Goal: Task Accomplishment & Management: Use online tool/utility

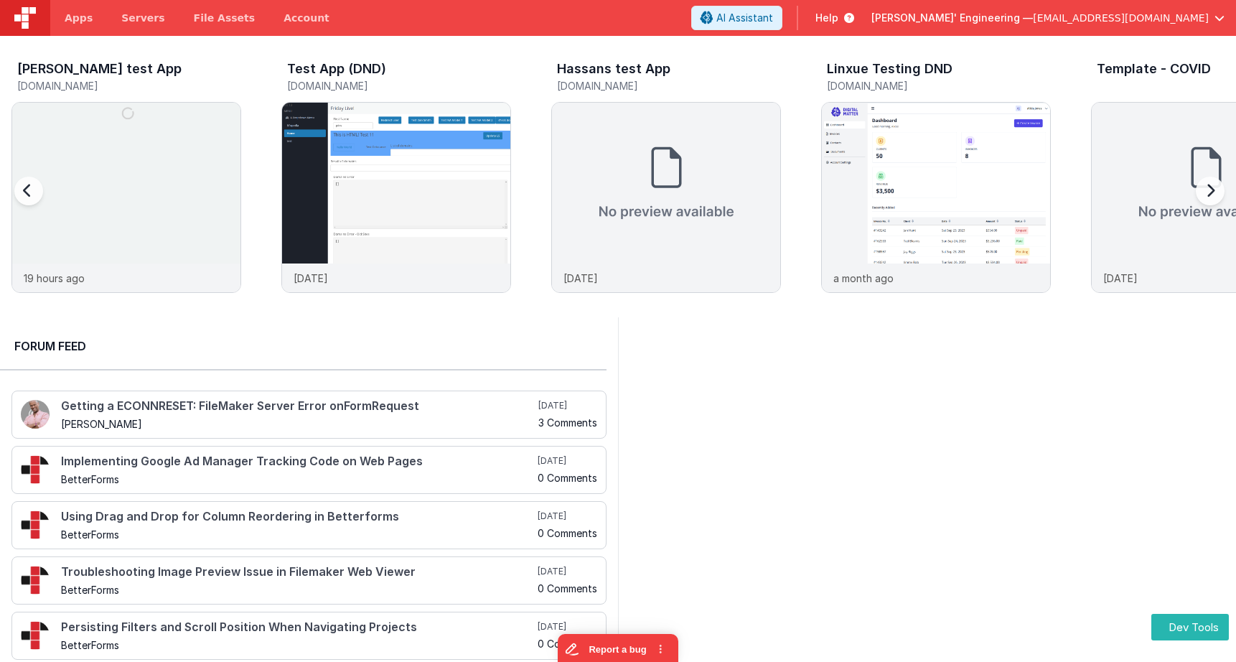
click at [162, 95] on div "Charles GUI test App charlesguidev.fmbetterforms.com" at bounding box center [129, 79] width 224 height 34
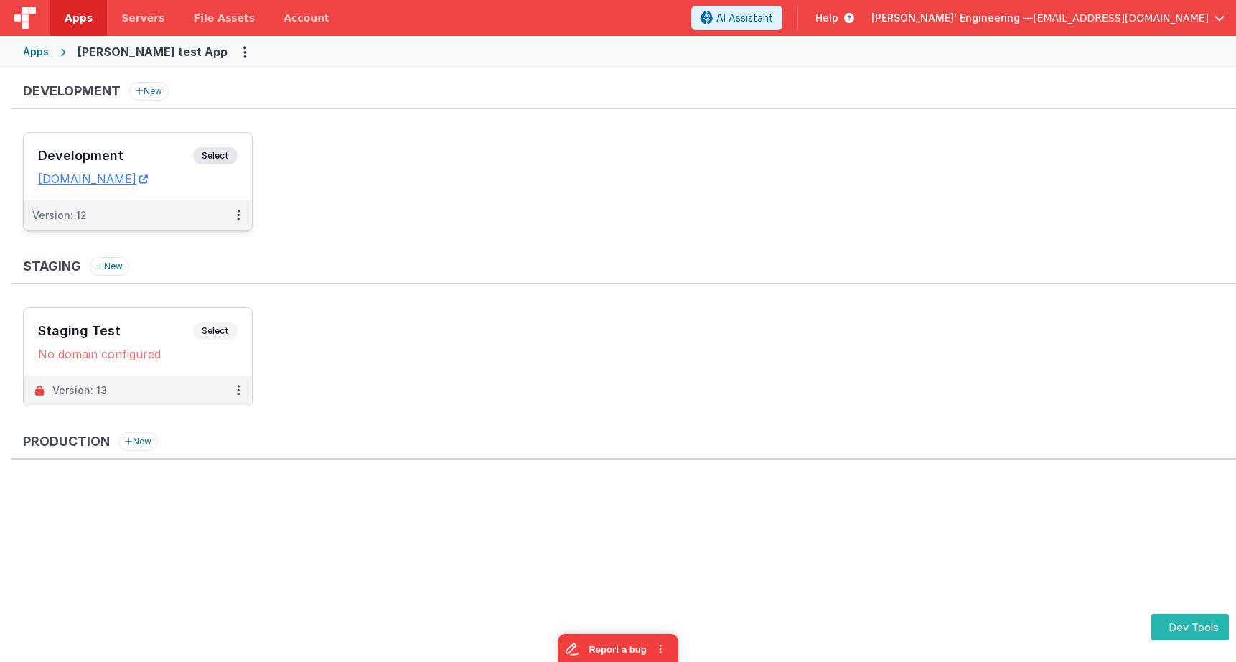
click at [205, 159] on span "Select" at bounding box center [215, 155] width 44 height 17
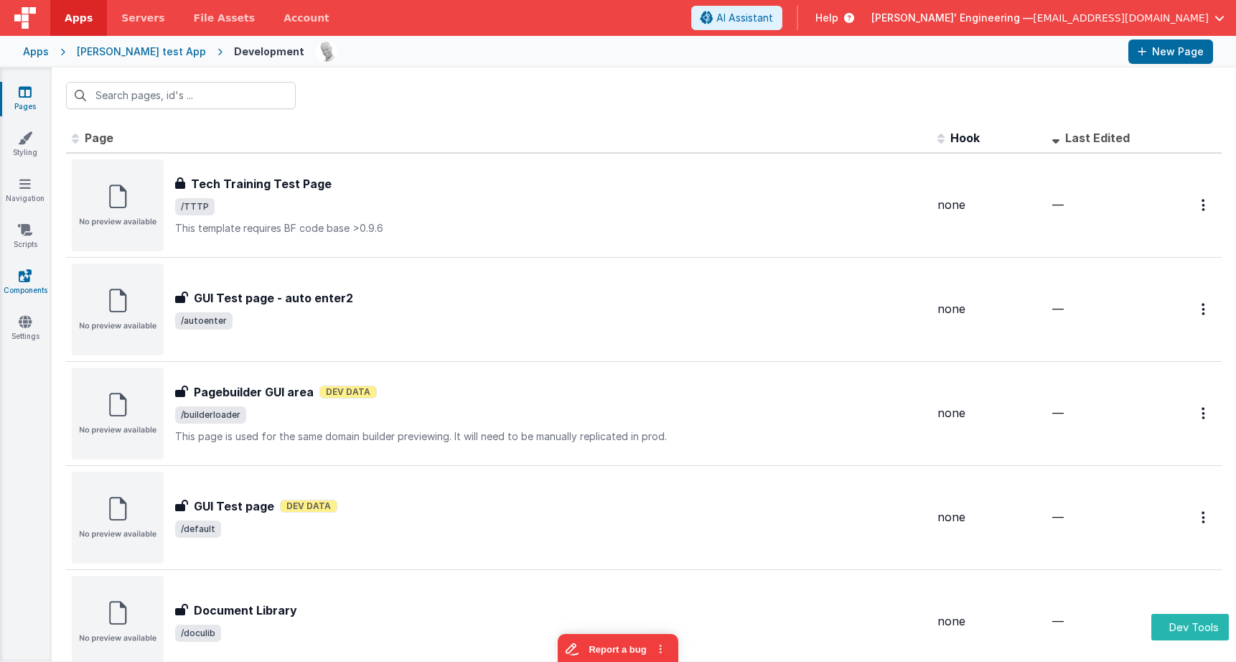
click at [21, 277] on icon at bounding box center [25, 275] width 13 height 14
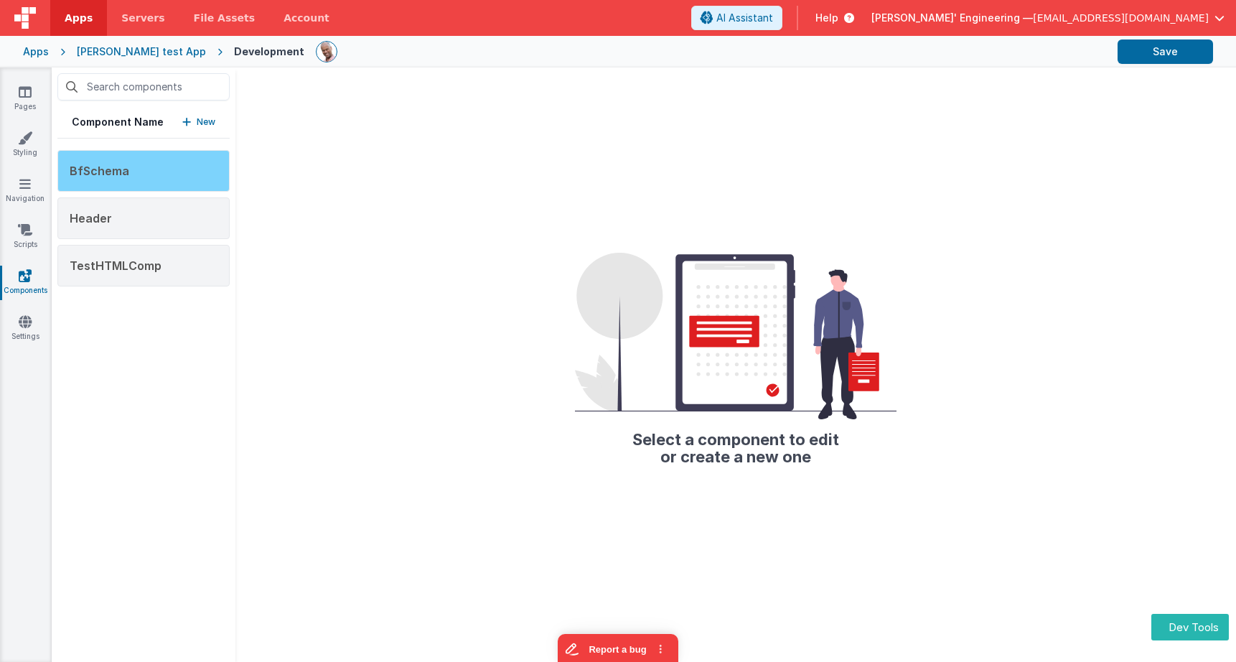
click at [191, 172] on div "BfSchema" at bounding box center [143, 171] width 172 height 42
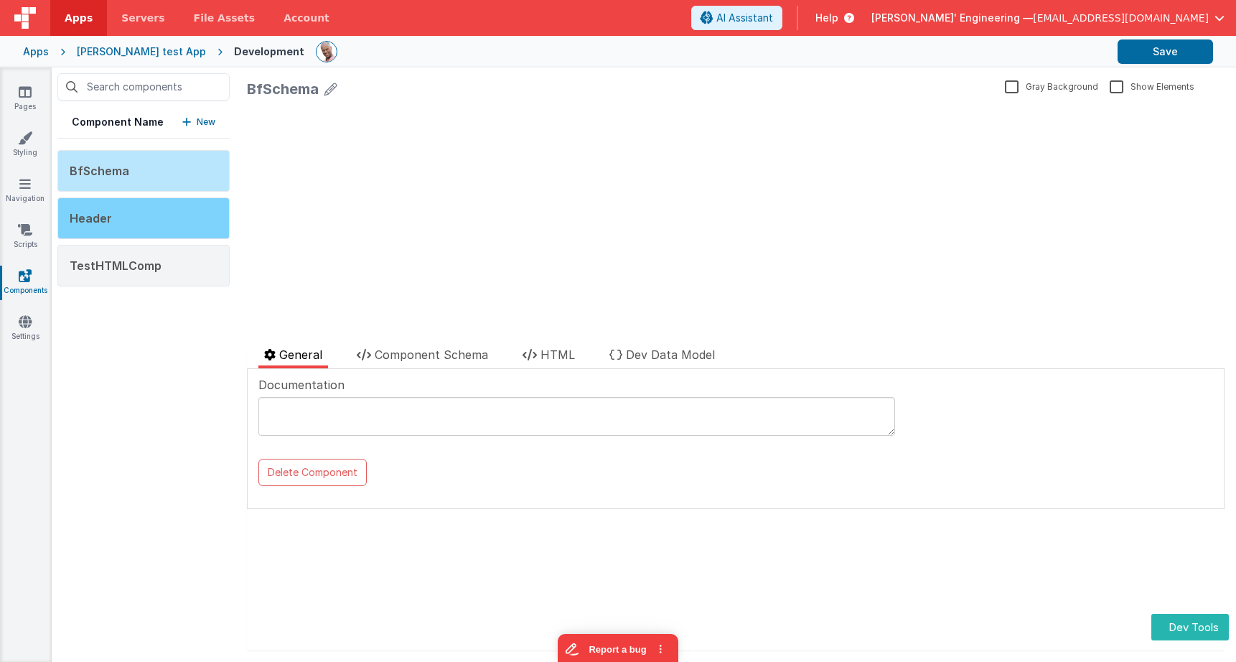
click at [173, 211] on div "Header" at bounding box center [143, 218] width 172 height 42
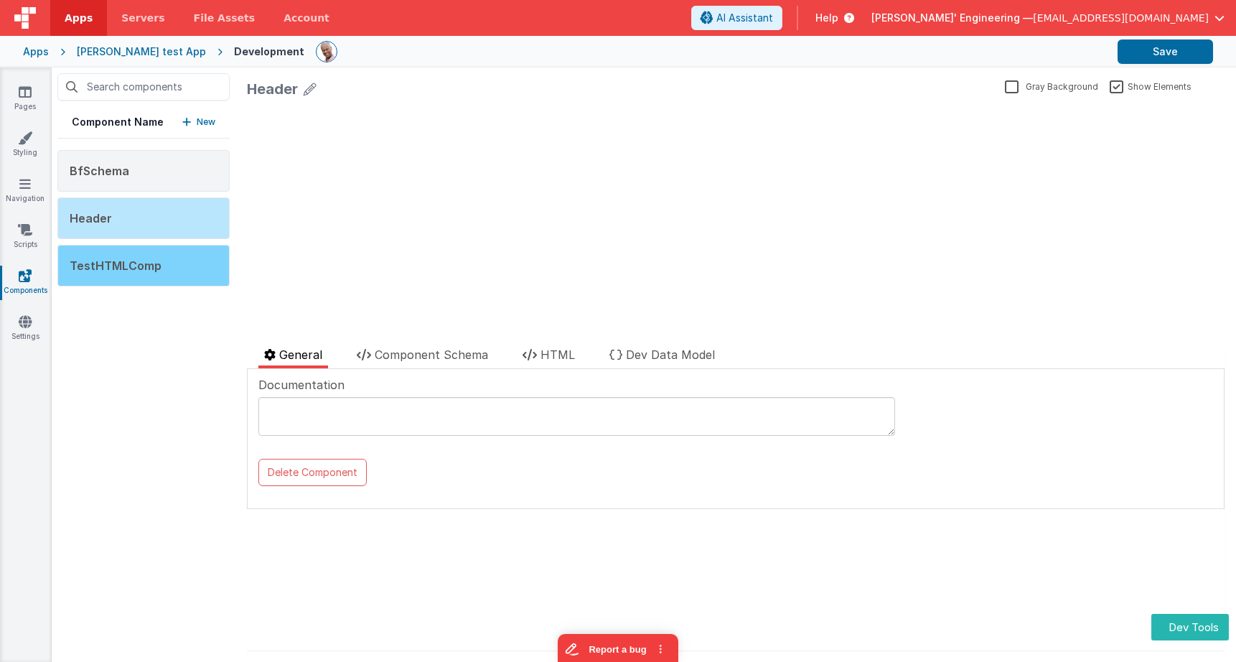
click at [174, 251] on div "TestHTMLComp" at bounding box center [143, 266] width 172 height 42
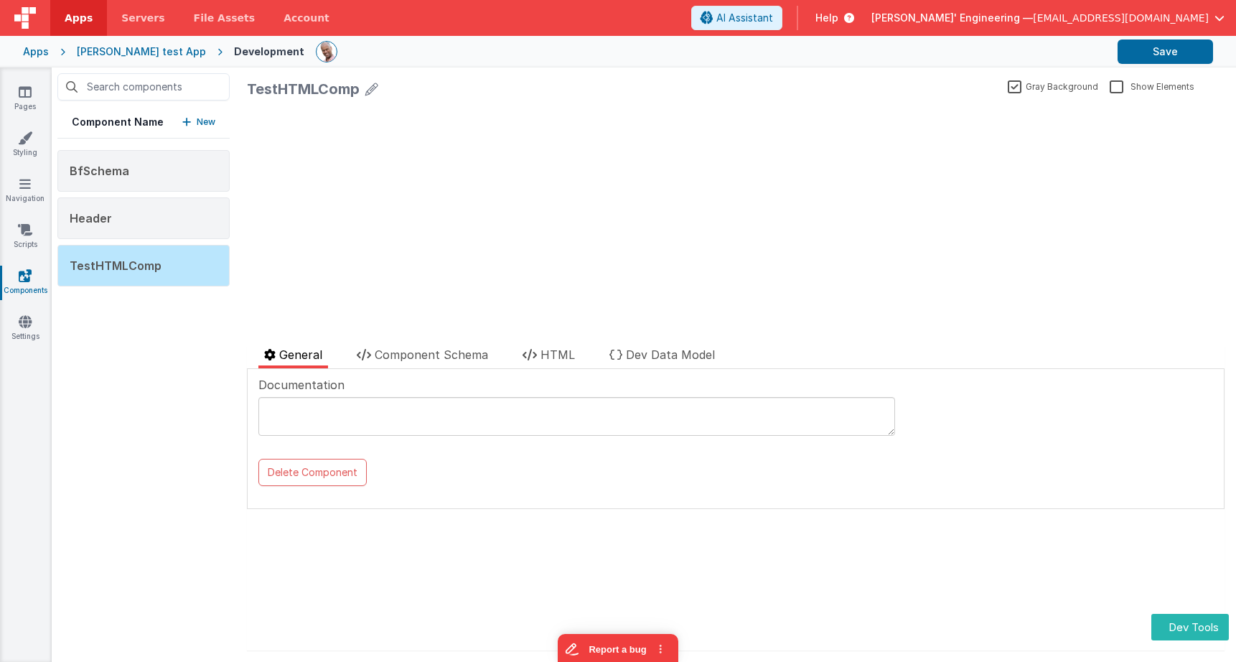
click at [133, 42] on div "Apps Charles GUI test App Development Save" at bounding box center [618, 52] width 1236 height 32
click at [135, 51] on div "[PERSON_NAME] test App" at bounding box center [141, 51] width 129 height 14
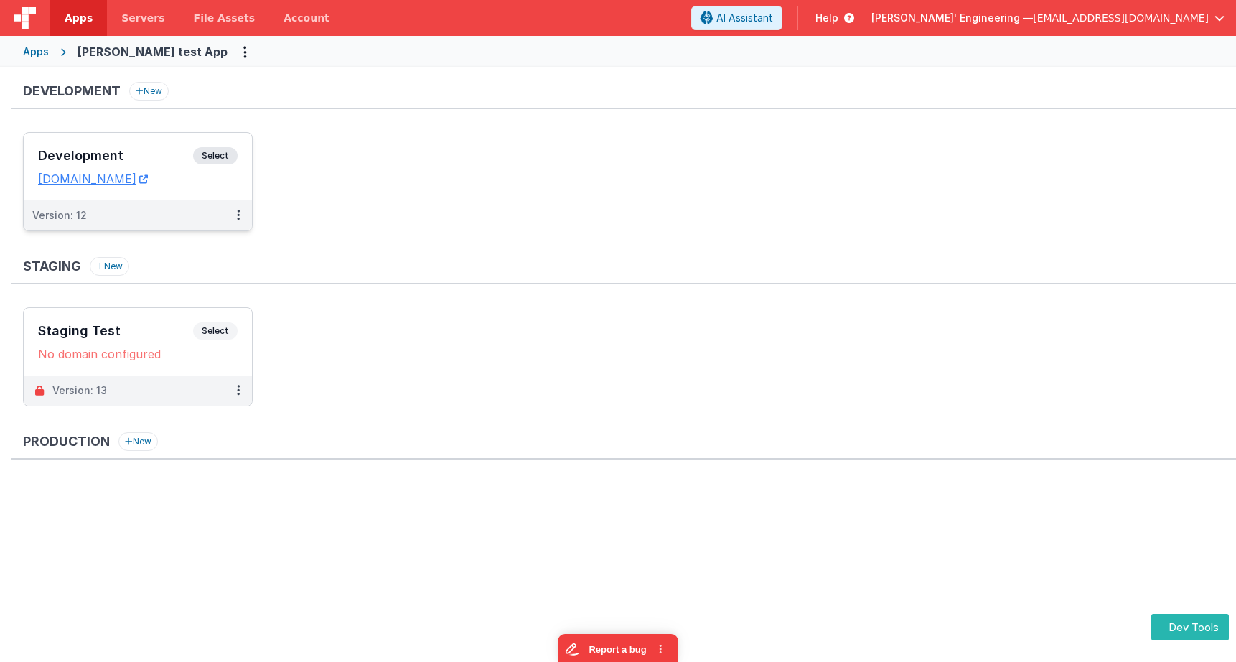
click at [213, 154] on span "Select" at bounding box center [215, 155] width 44 height 17
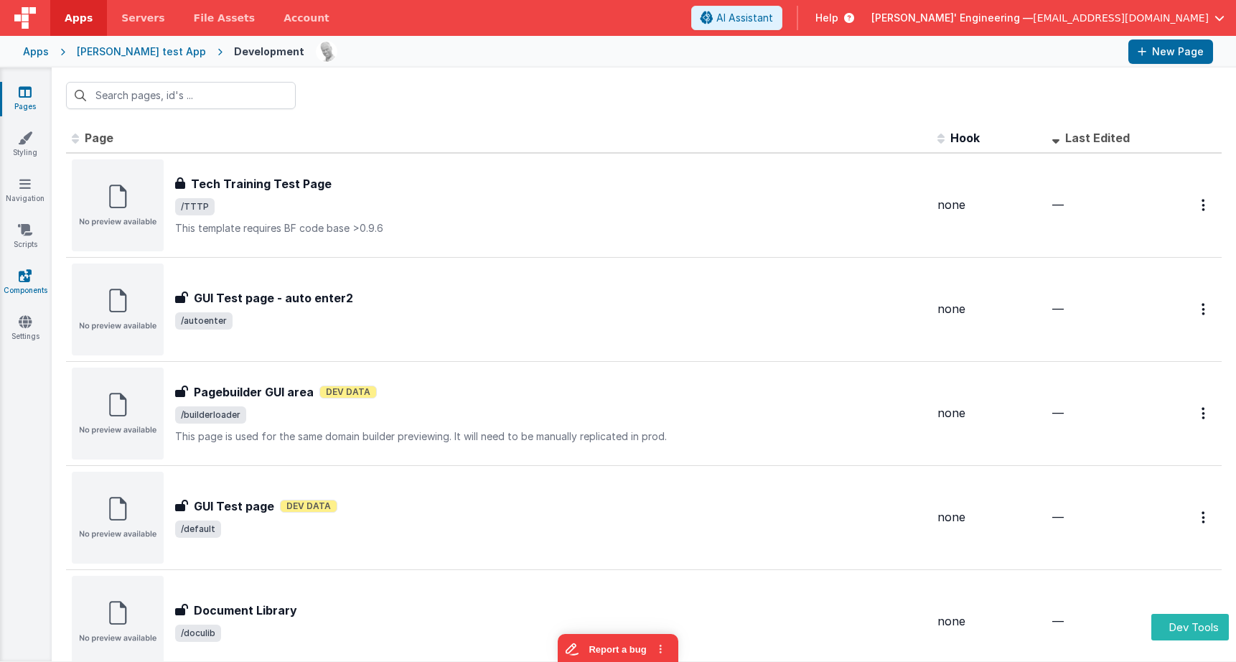
click at [27, 274] on icon at bounding box center [25, 275] width 13 height 14
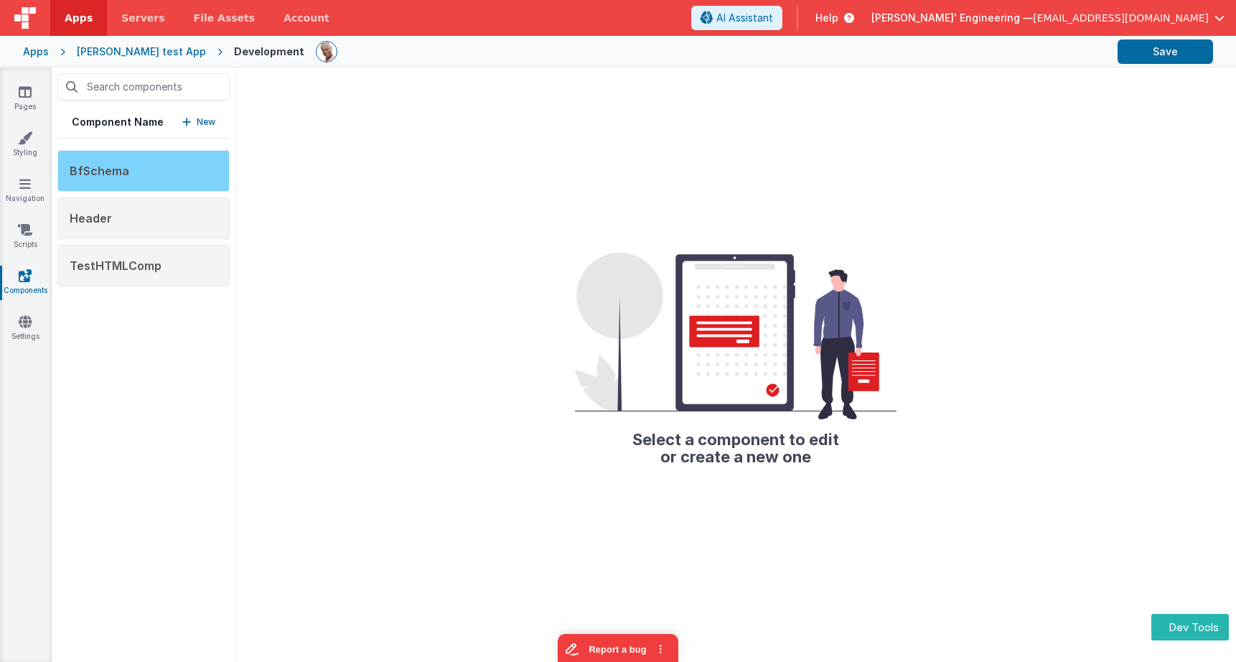
drag, startPoint x: 202, startPoint y: 180, endPoint x: 215, endPoint y: 180, distance: 12.9
click at [202, 180] on div "BfSchema" at bounding box center [143, 171] width 172 height 42
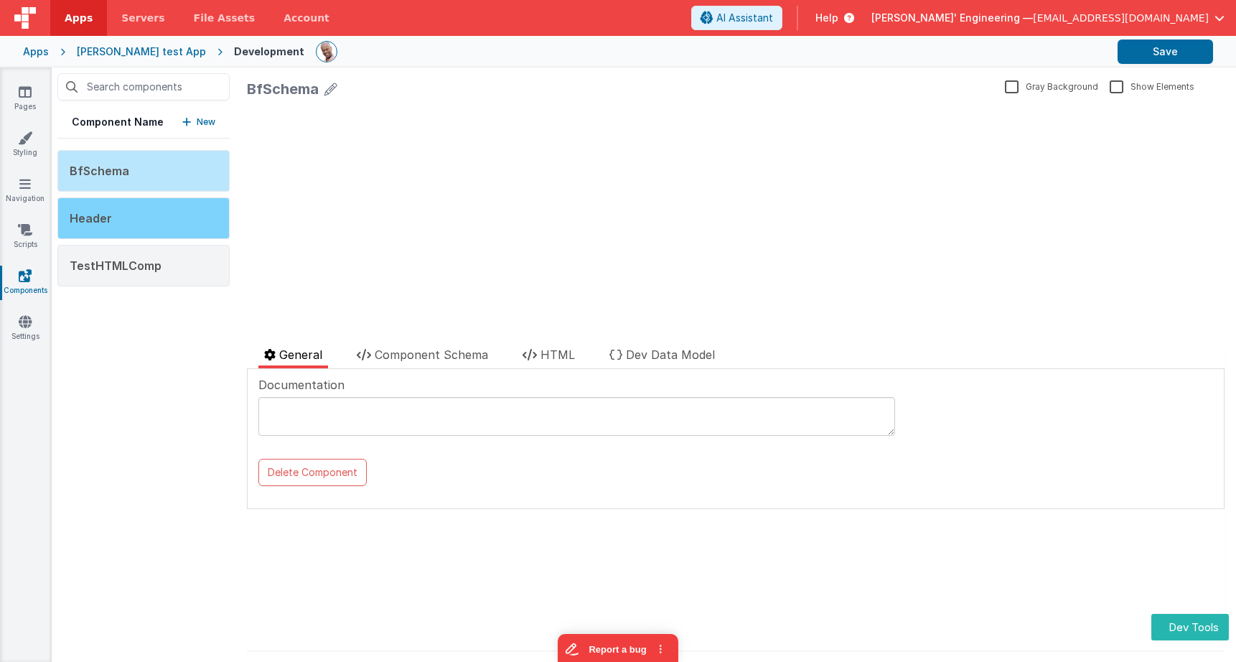
drag, startPoint x: 176, startPoint y: 210, endPoint x: 177, endPoint y: 227, distance: 16.5
click at [176, 210] on div "Header" at bounding box center [143, 218] width 172 height 42
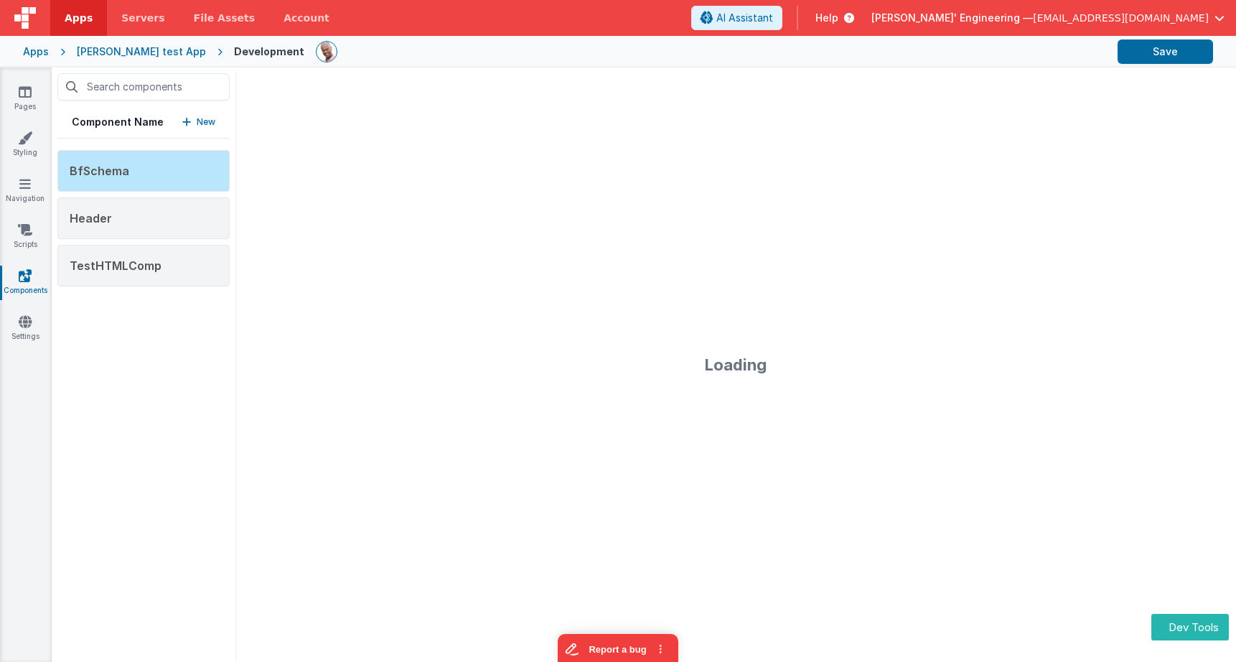
click at [180, 292] on div "Component Name New BfSchema Header TestHTMLComp" at bounding box center [144, 364] width 184 height 594
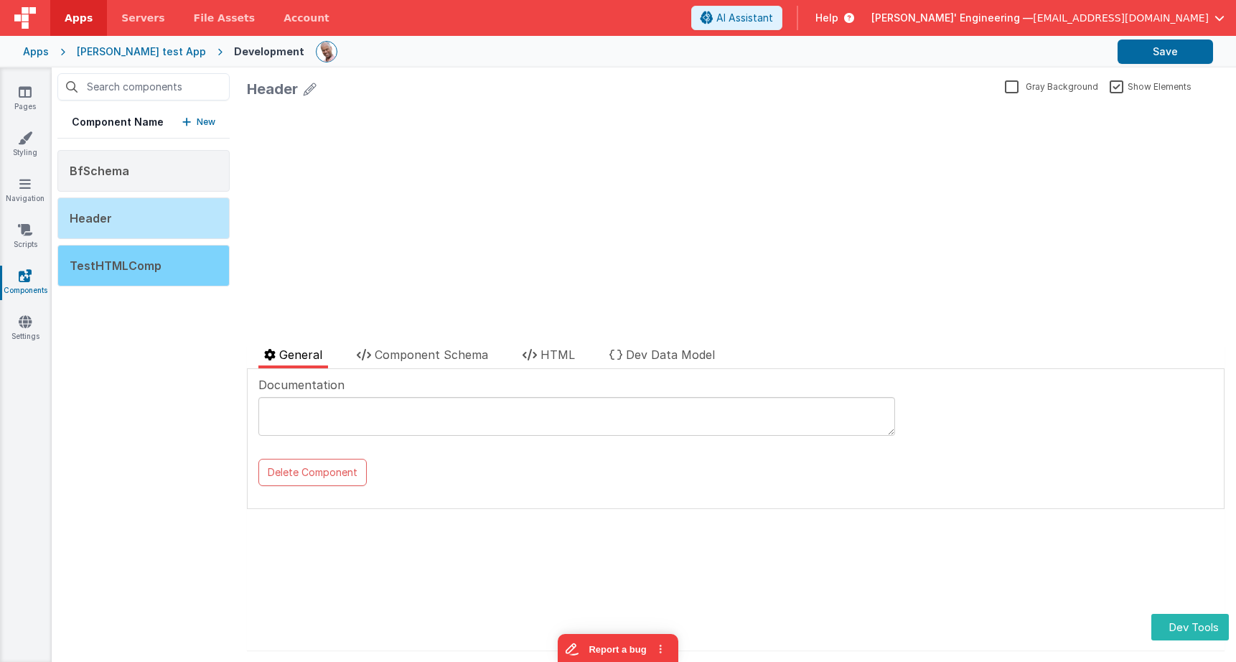
click at [183, 256] on div "TestHTMLComp" at bounding box center [143, 266] width 172 height 42
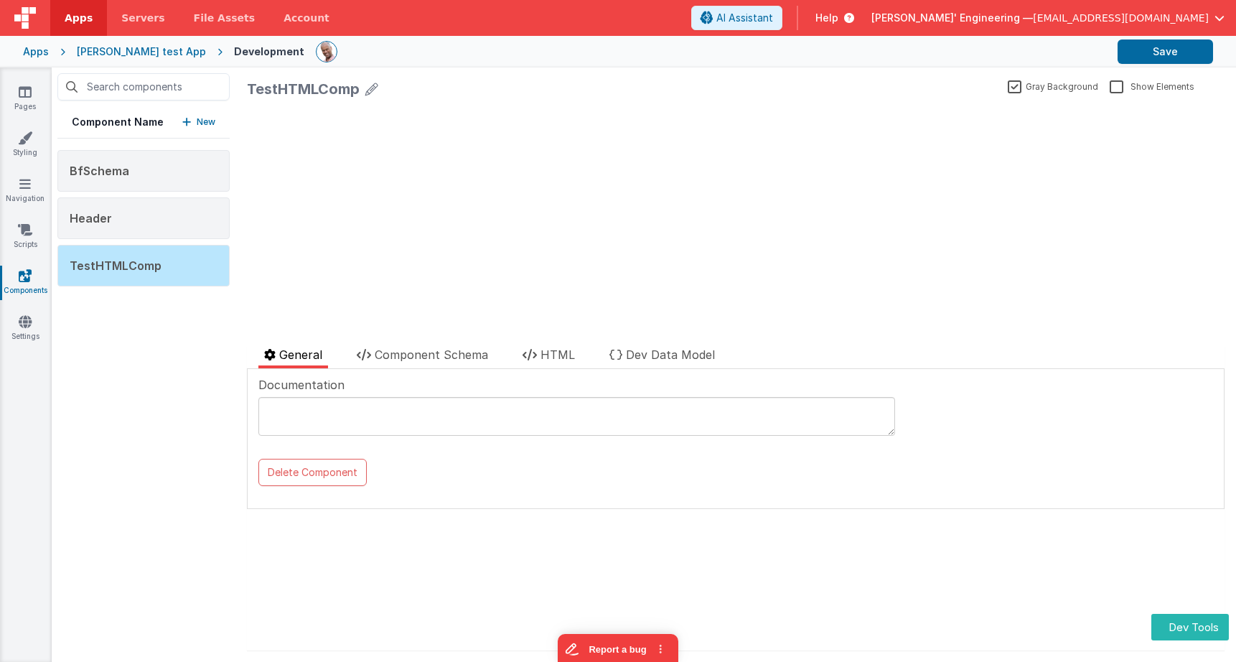
click at [1033, 23] on span "Delfs' Engineering —" at bounding box center [951, 18] width 161 height 14
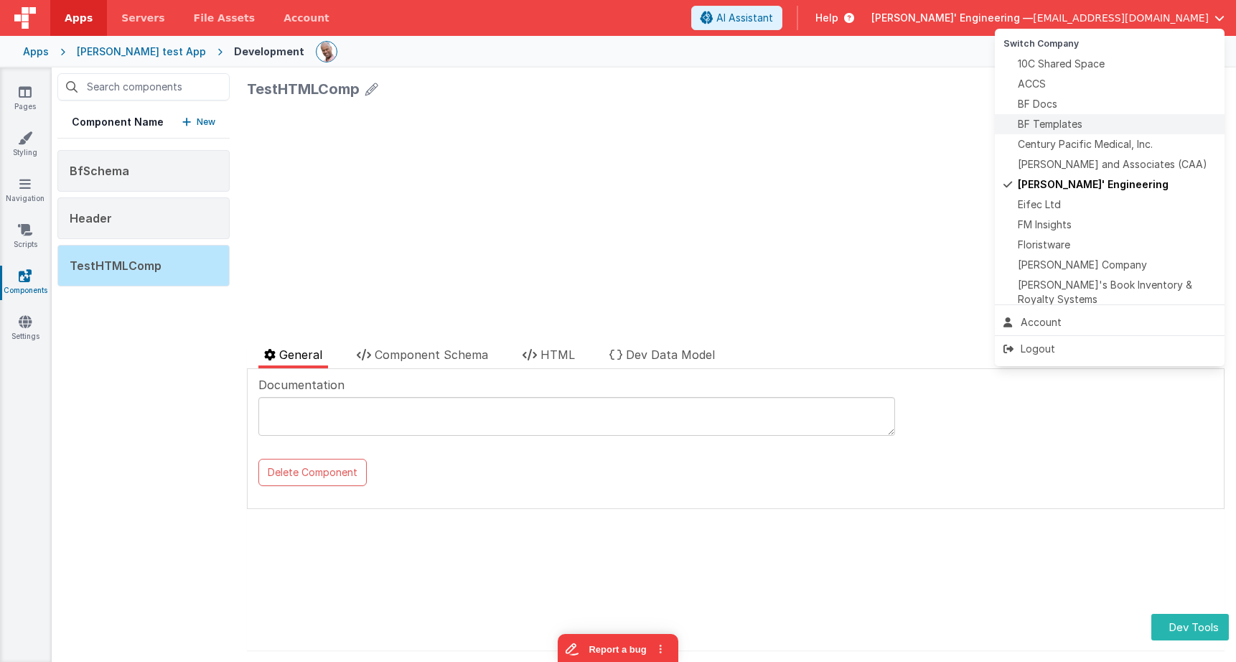
click at [1076, 123] on span "BF Templates" at bounding box center [1050, 124] width 65 height 14
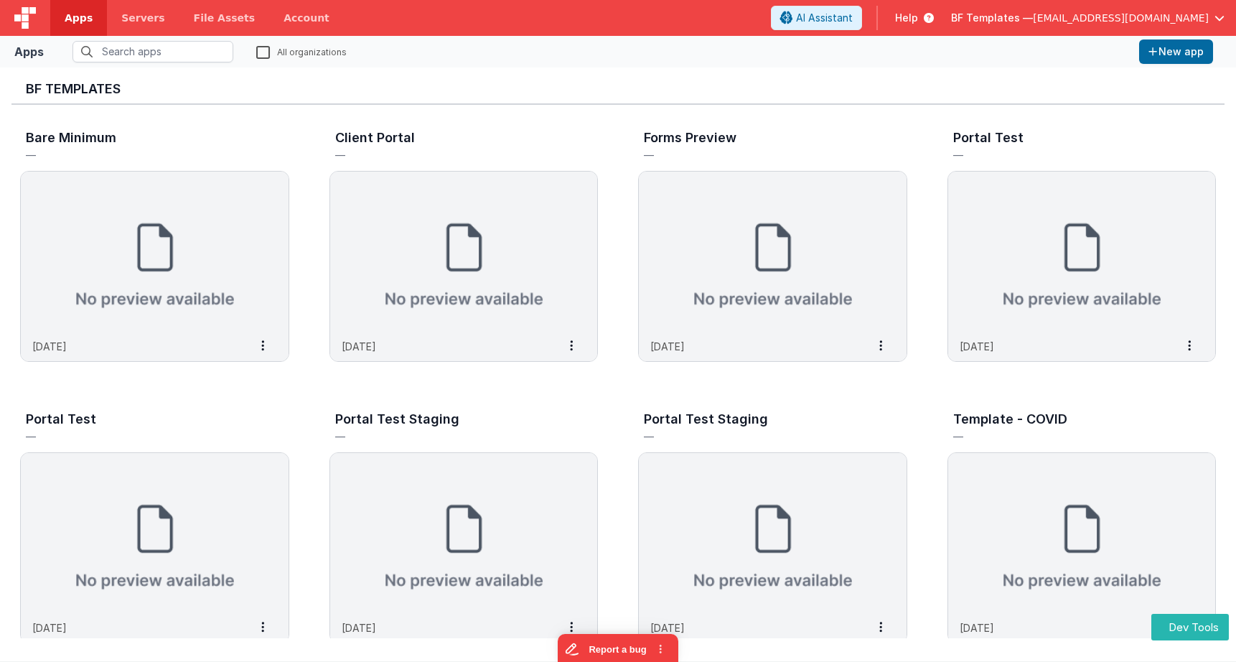
click at [72, 18] on span "Apps" at bounding box center [79, 18] width 28 height 14
click at [149, 51] on input "text" at bounding box center [152, 52] width 161 height 22
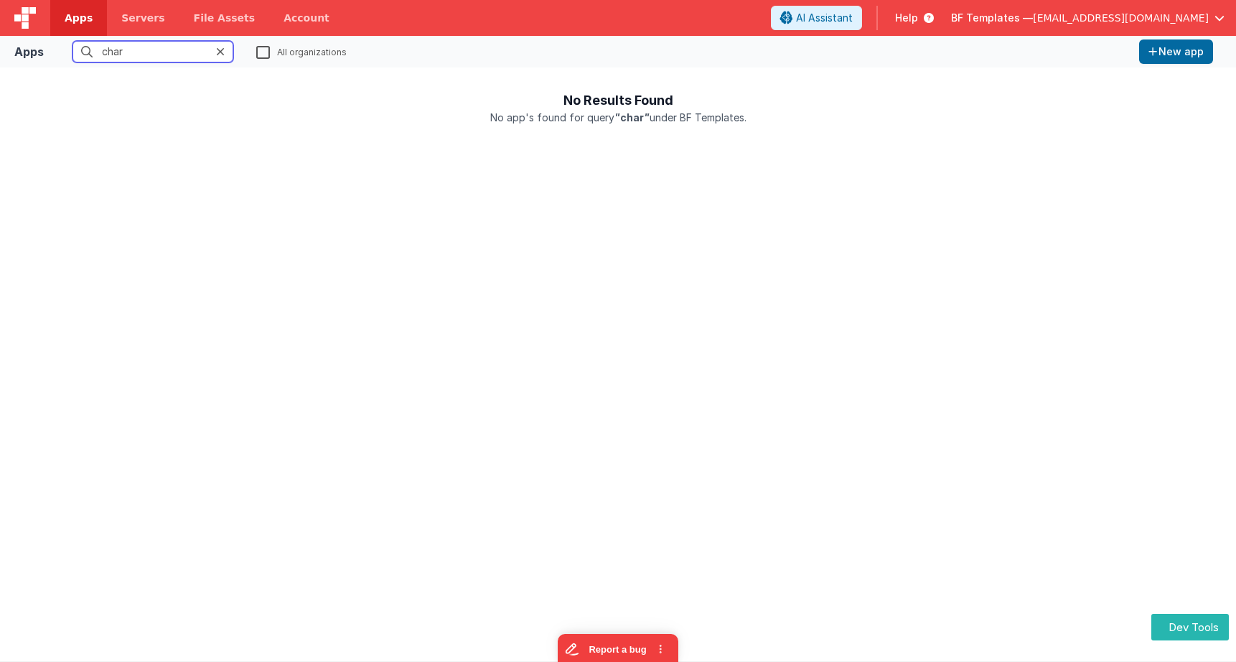
type input "char"
click at [261, 50] on label "All organizations" at bounding box center [301, 51] width 90 height 14
click at [0, 0] on input "All organizations" at bounding box center [0, 0] width 0 height 0
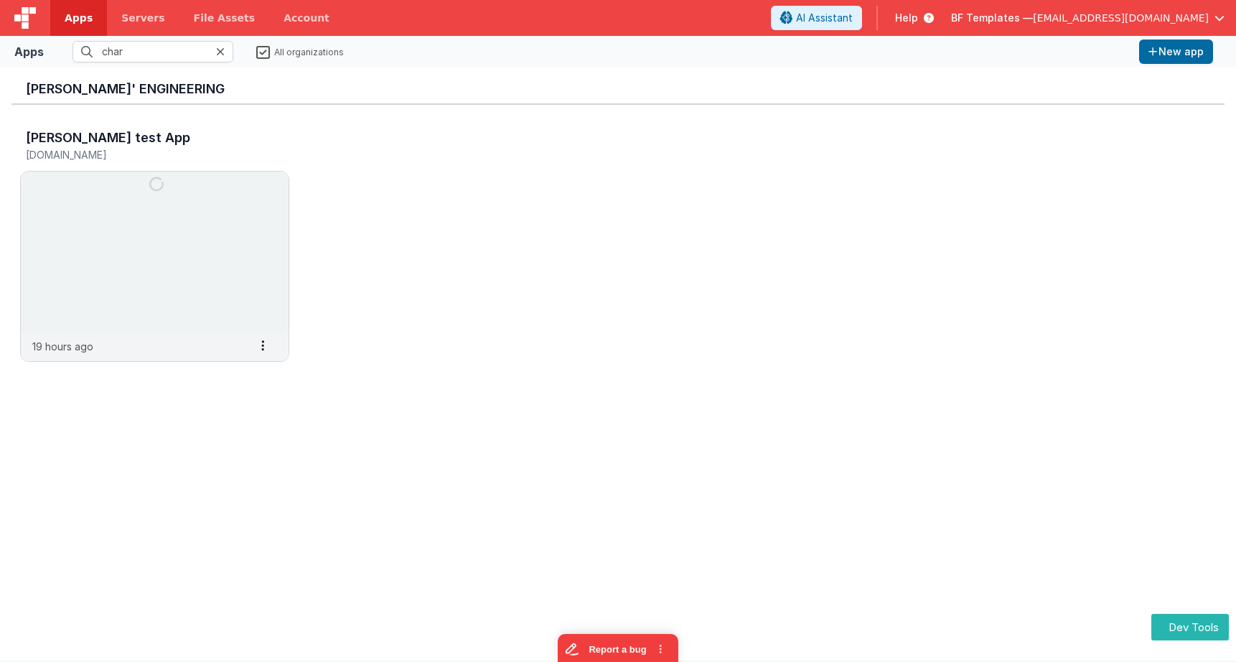
click at [1033, 24] on span "BF Templates —" at bounding box center [992, 18] width 82 height 14
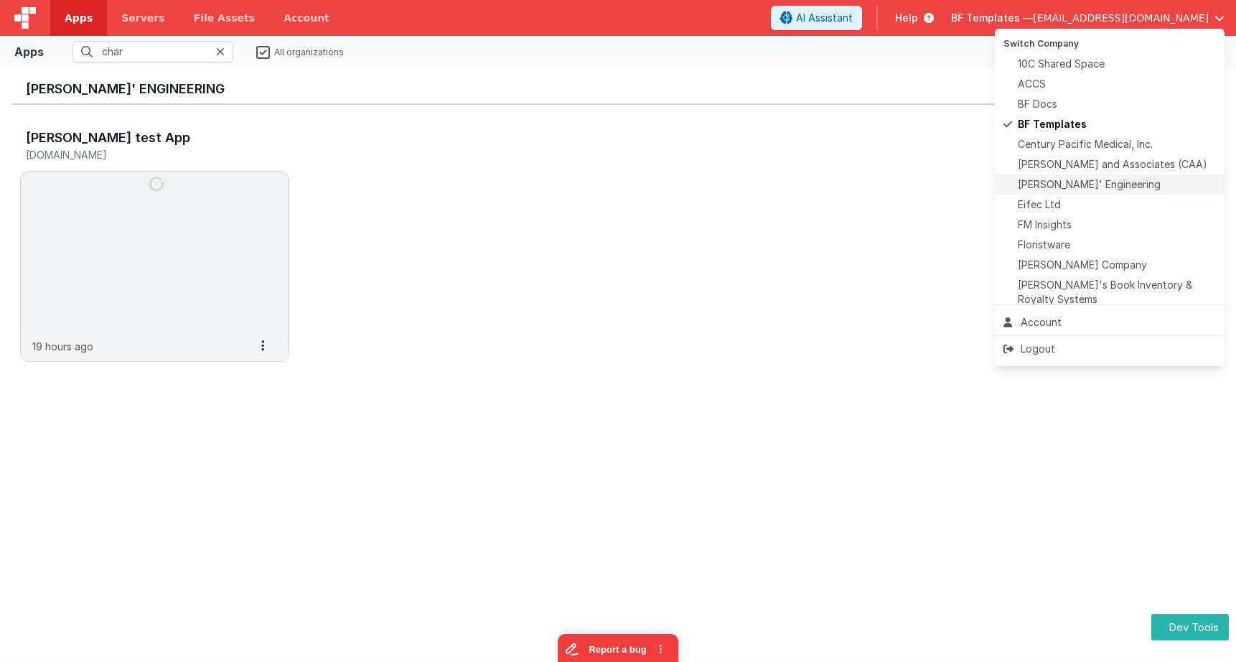
click at [1080, 182] on span "Delfs' Engineering" at bounding box center [1089, 184] width 143 height 14
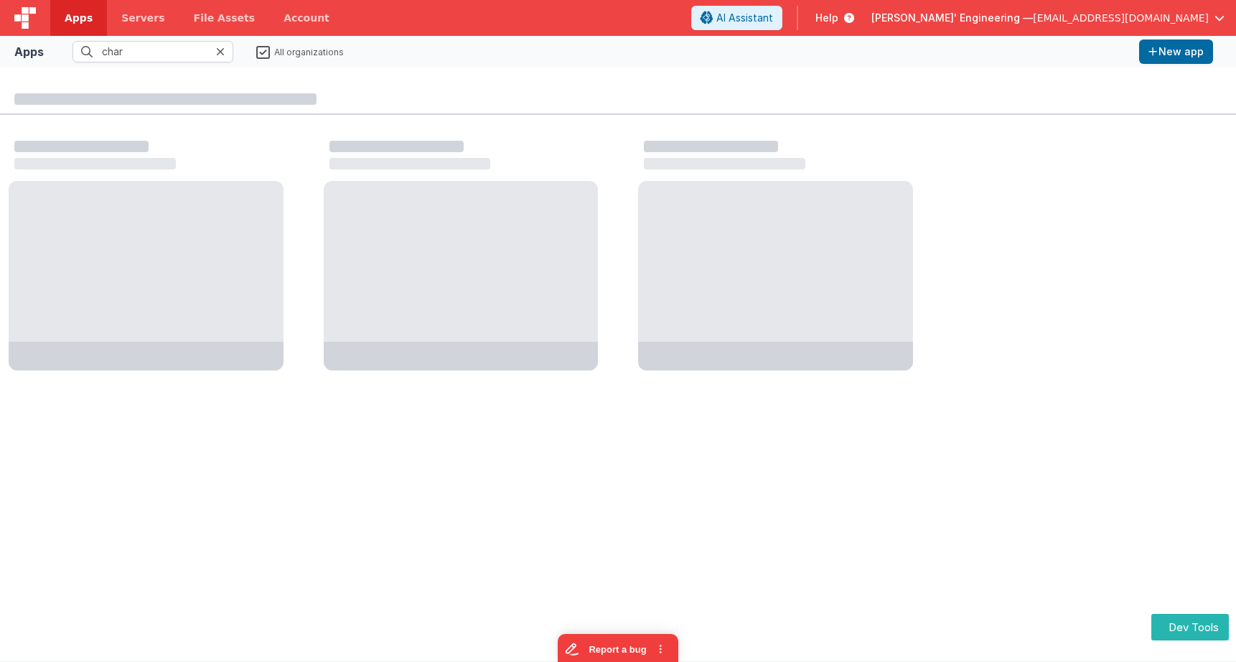
click at [222, 50] on icon at bounding box center [220, 51] width 9 height 11
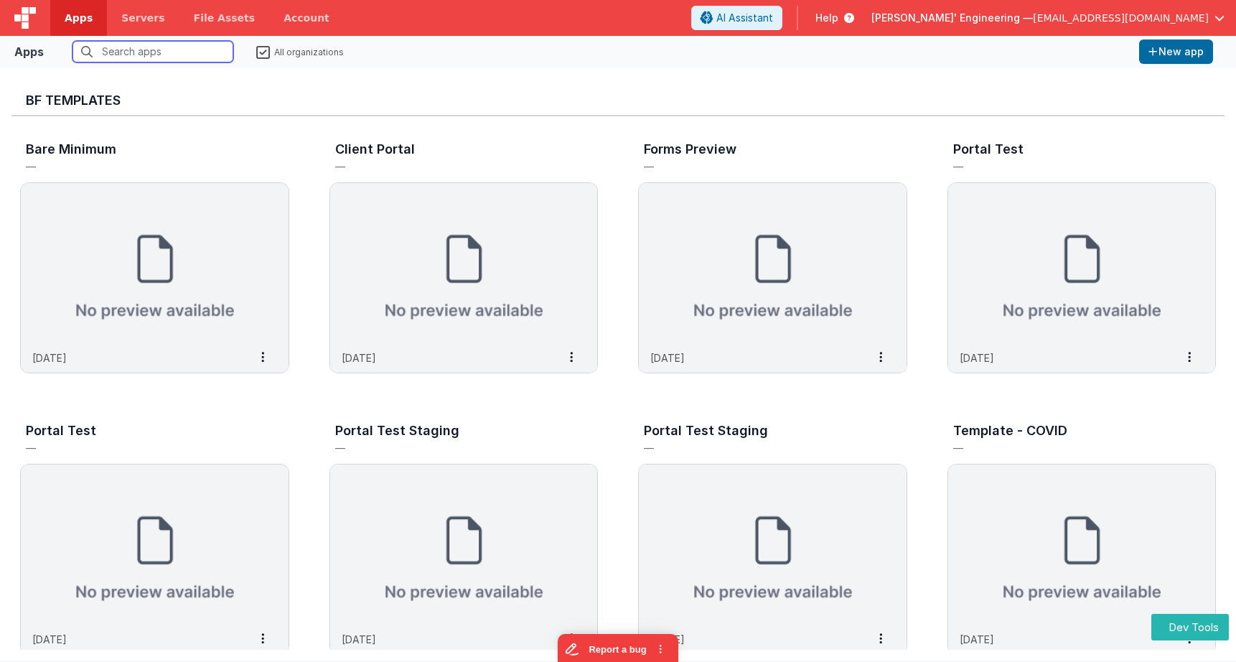
click at [222, 50] on input "text" at bounding box center [152, 52] width 161 height 22
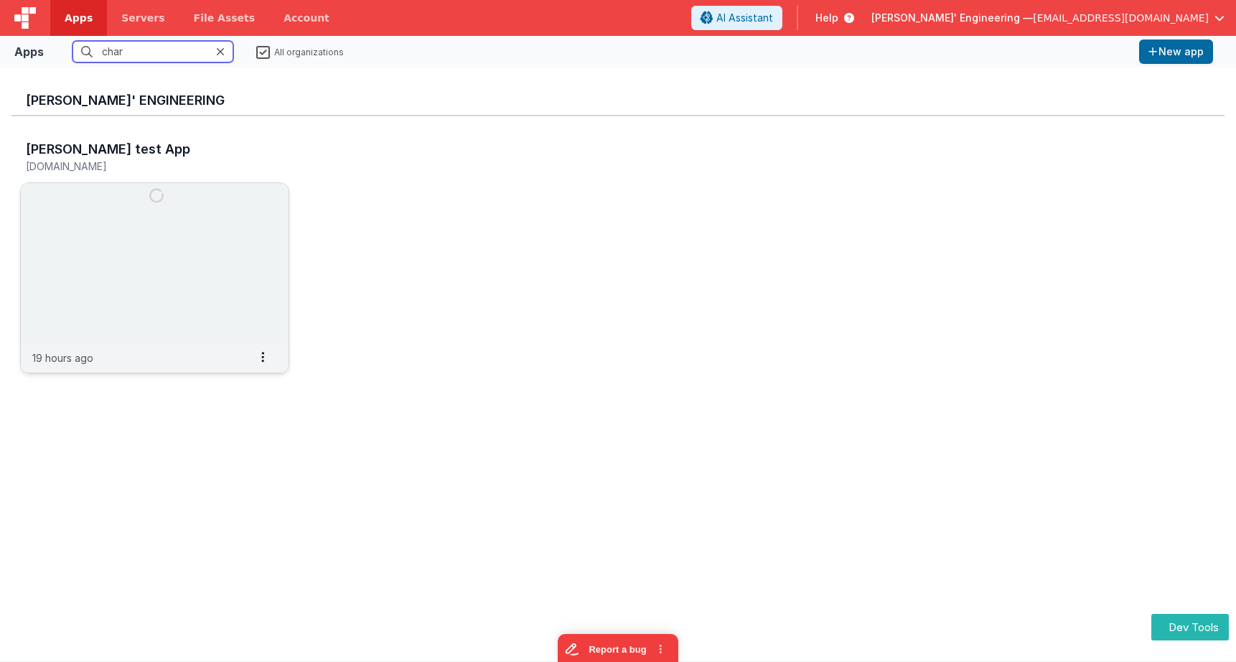
type input "char"
click at [205, 266] on img at bounding box center [155, 263] width 268 height 161
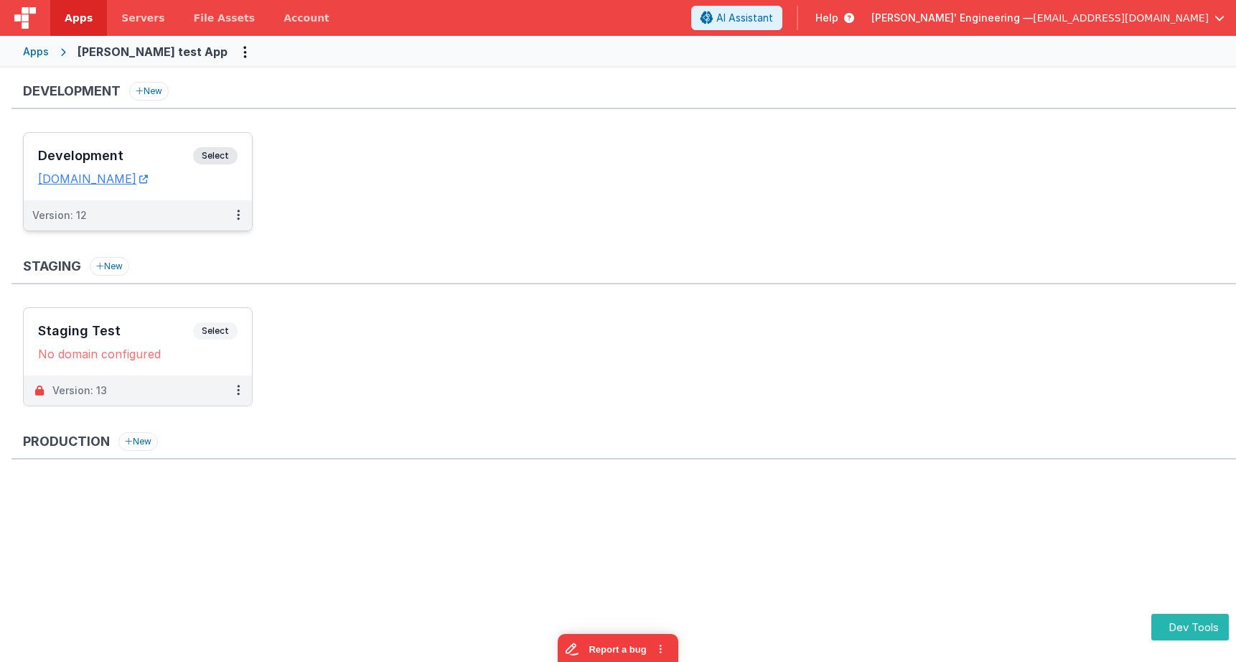
click at [236, 154] on span "Select" at bounding box center [215, 155] width 44 height 17
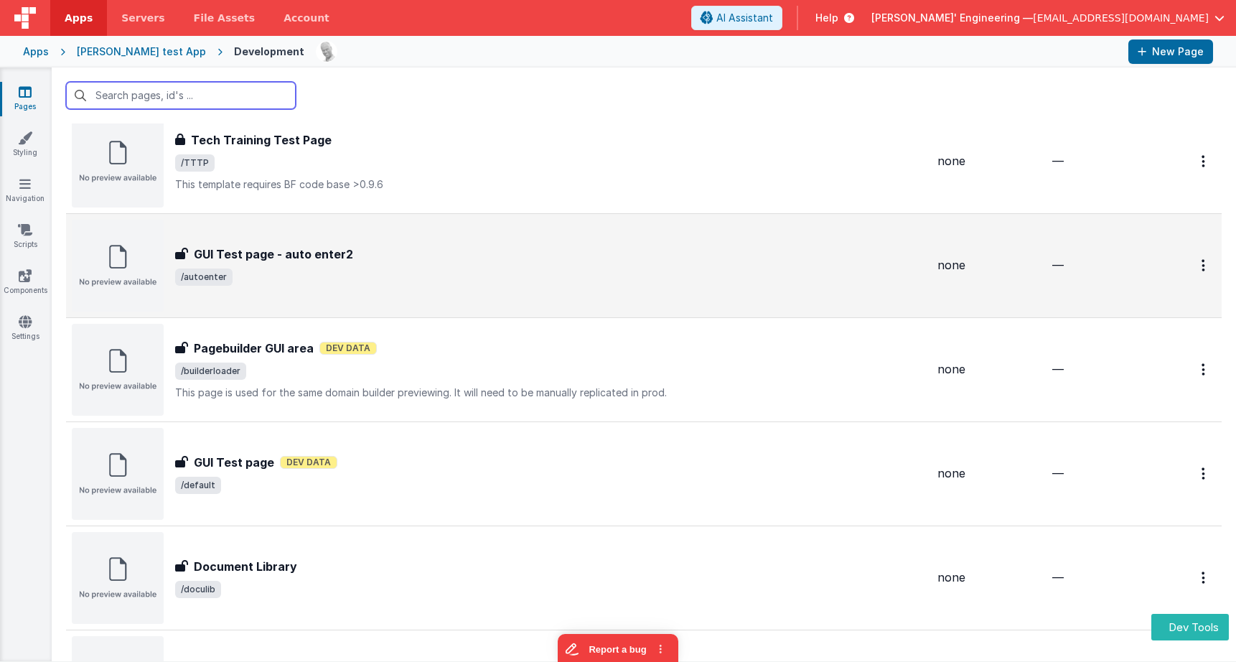
scroll to position [48, 0]
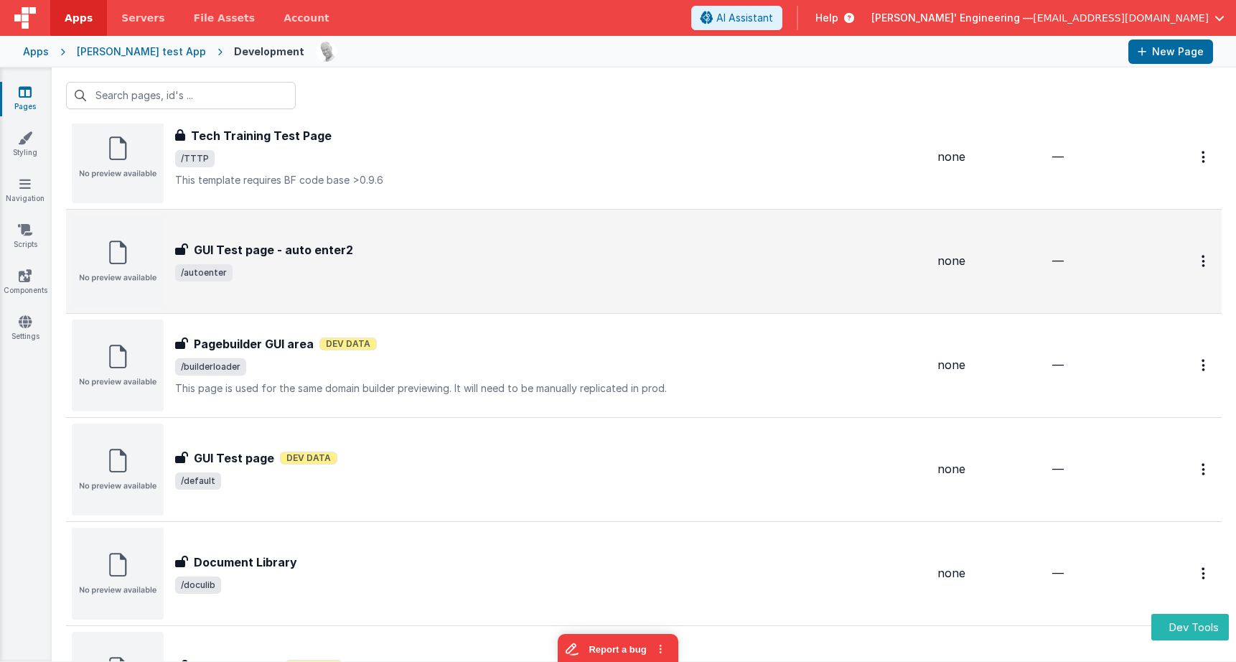
click at [335, 258] on div "GUI Test page - auto enter2 GUI Test page - auto enter2 /autoenter" at bounding box center [550, 261] width 751 height 40
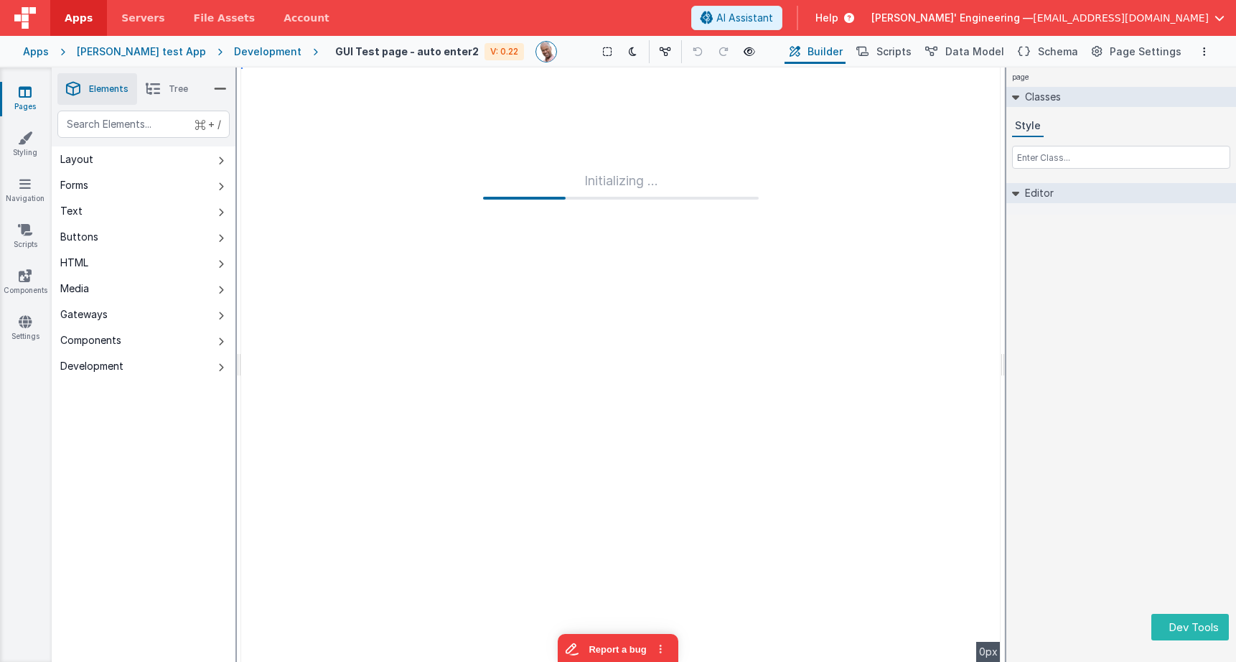
click at [247, 48] on div "Development" at bounding box center [267, 51] width 67 height 14
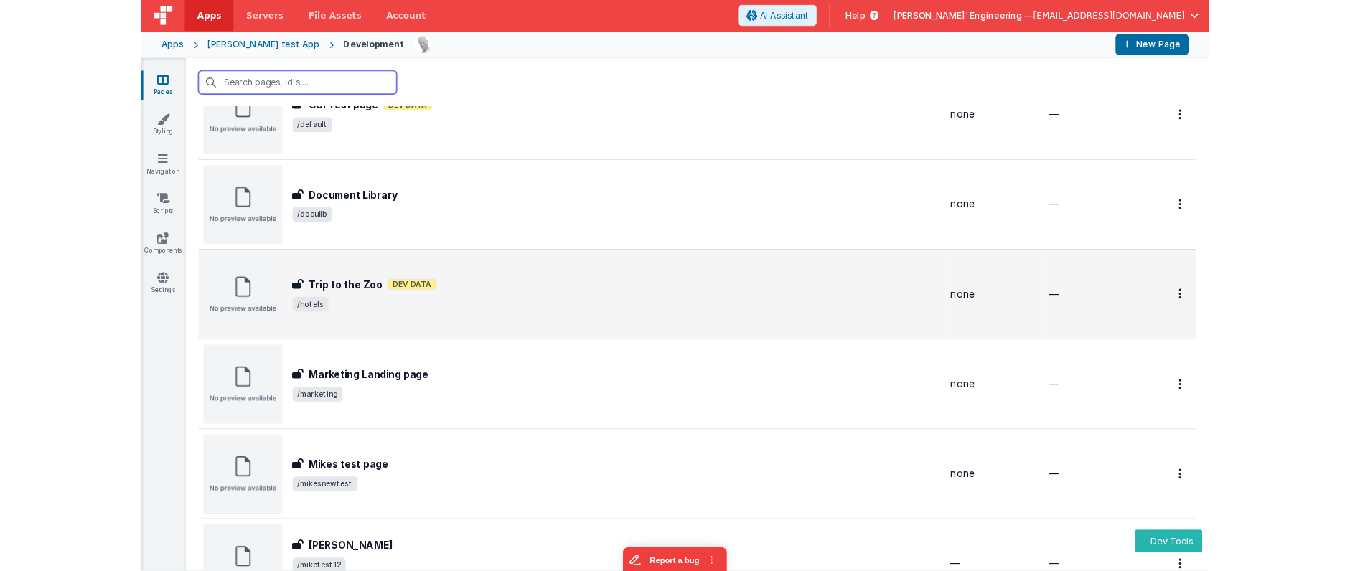
scroll to position [393, 0]
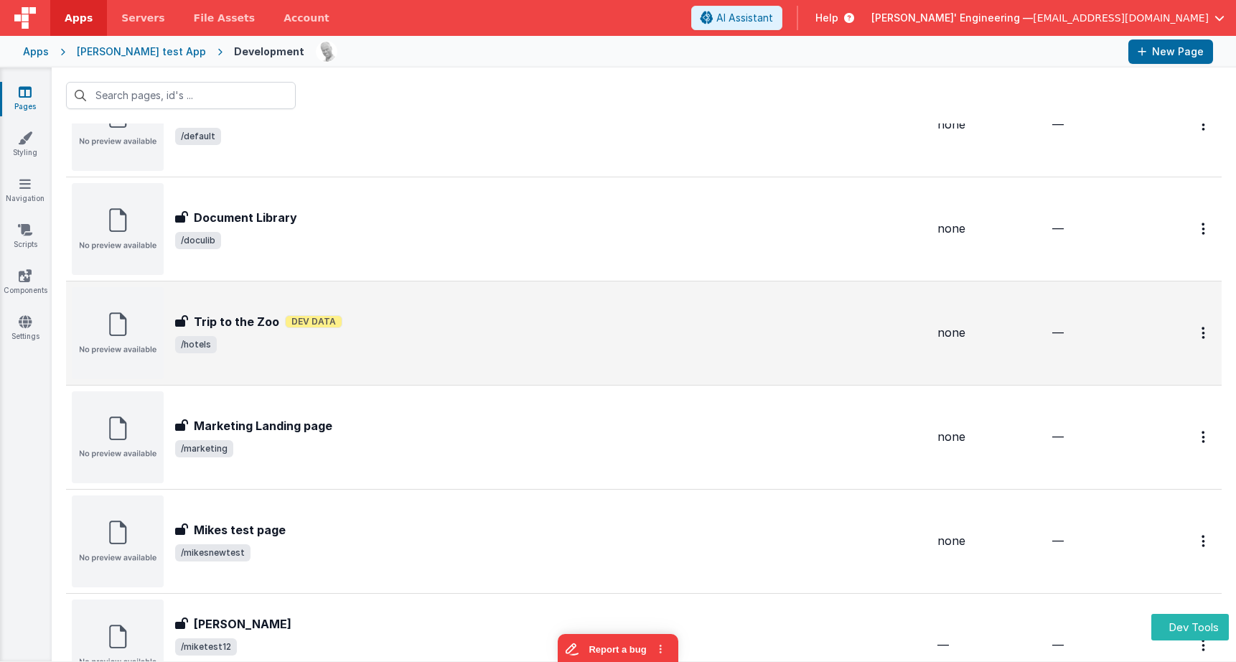
click at [367, 363] on div "Trip to the Zoo Trip to the Zoo Dev Data /hotels" at bounding box center [499, 333] width 854 height 92
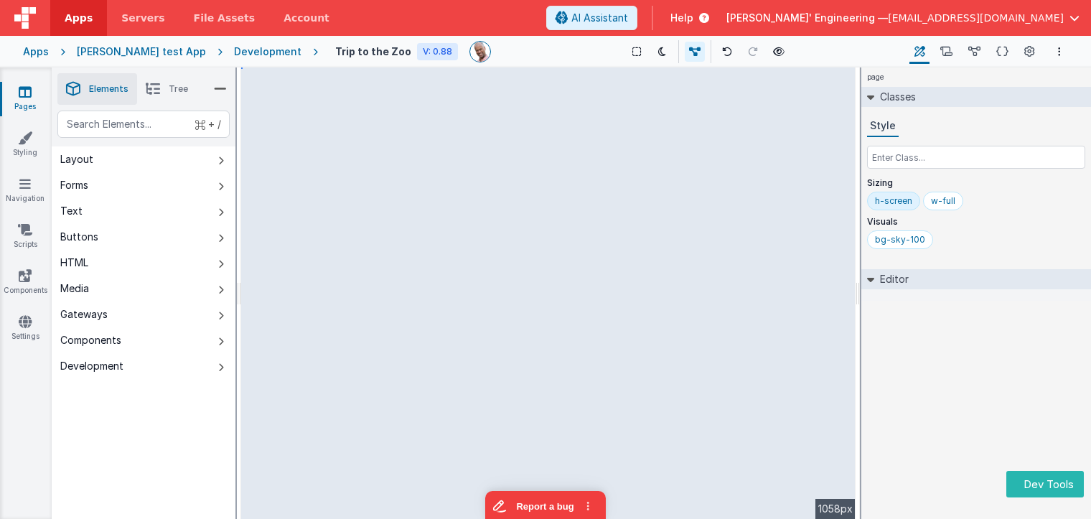
click at [886, 366] on div "page Classes Style Sizing h-screen w-full Visuals bg-sky-100 Editor DEV: Focus …" at bounding box center [976, 292] width 230 height 451
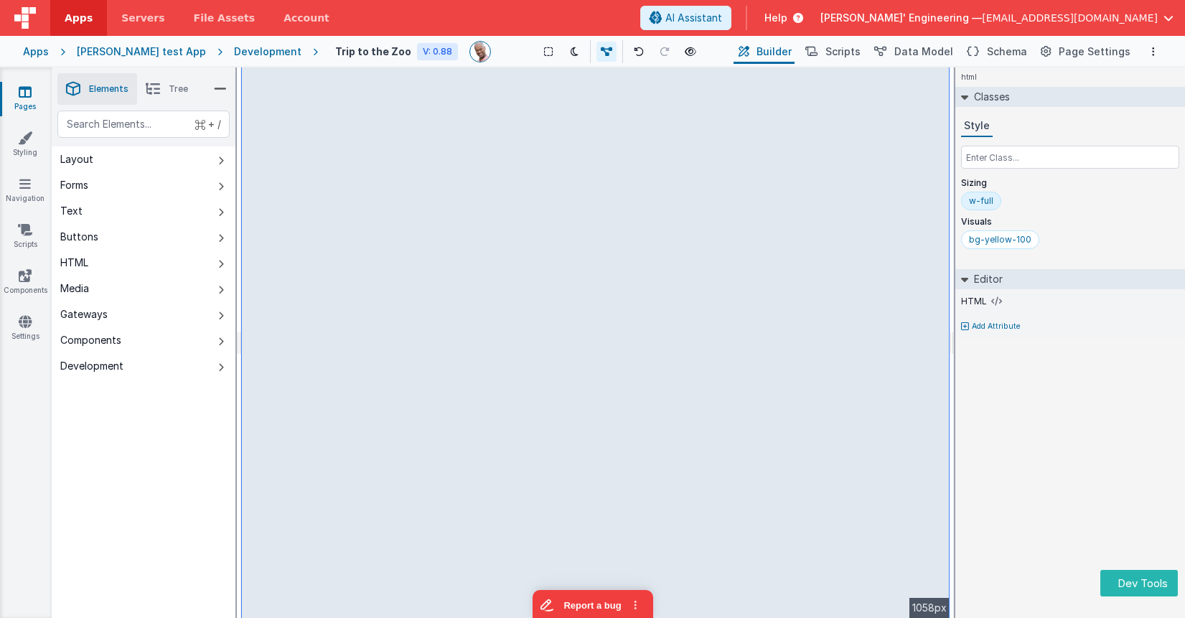
click at [177, 90] on span "Tree" at bounding box center [178, 88] width 19 height 11
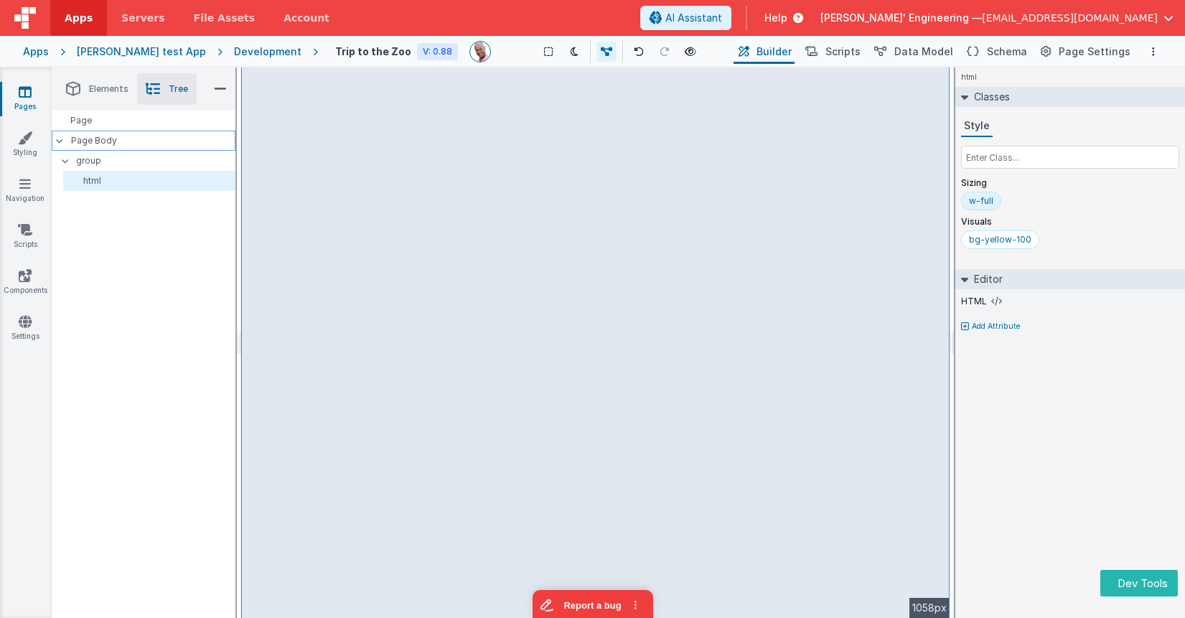
click at [87, 144] on p "Page Body" at bounding box center [153, 140] width 164 height 11
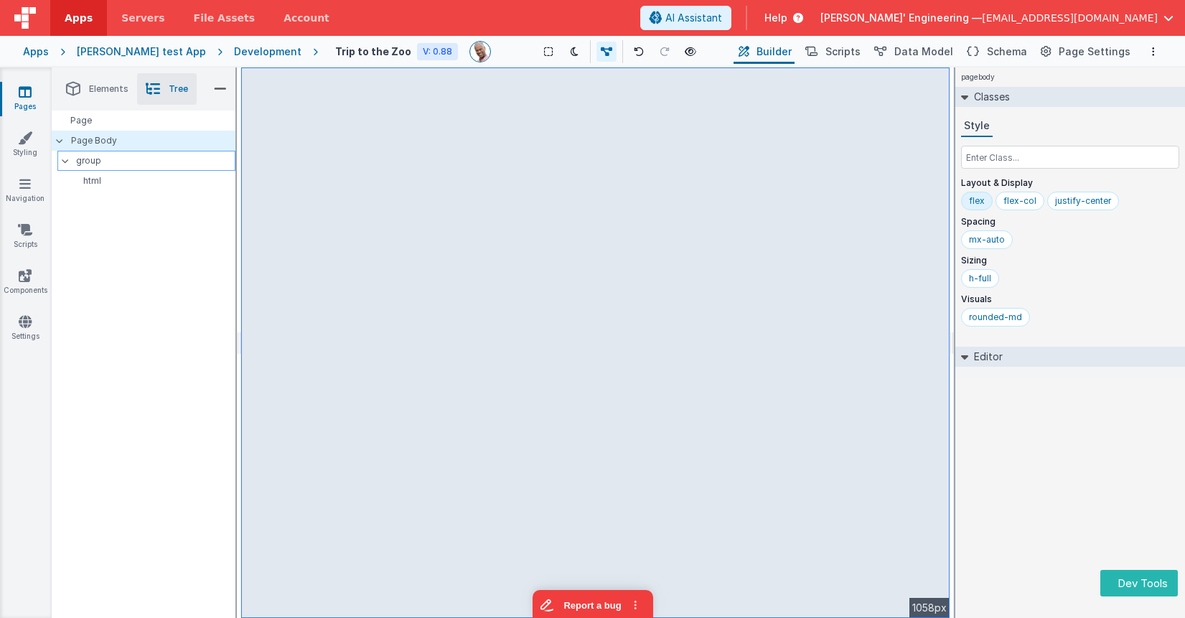
click at [86, 156] on p "group" at bounding box center [155, 161] width 159 height 16
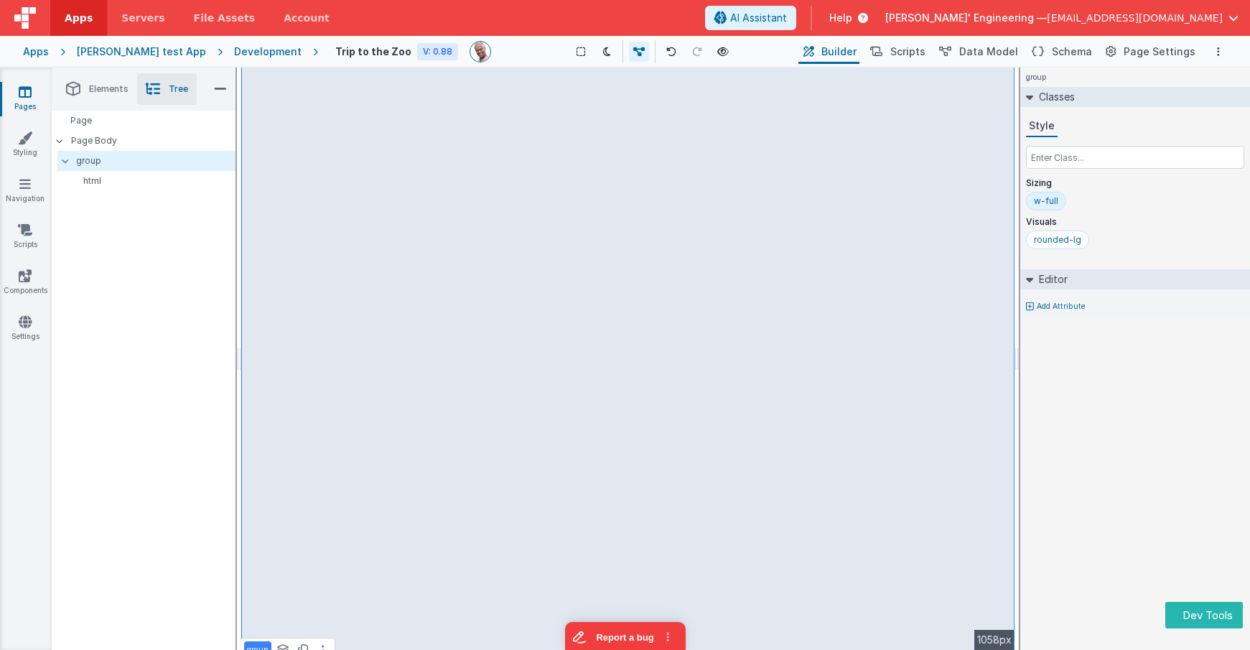
click at [242, 52] on div "Development" at bounding box center [267, 51] width 67 height 14
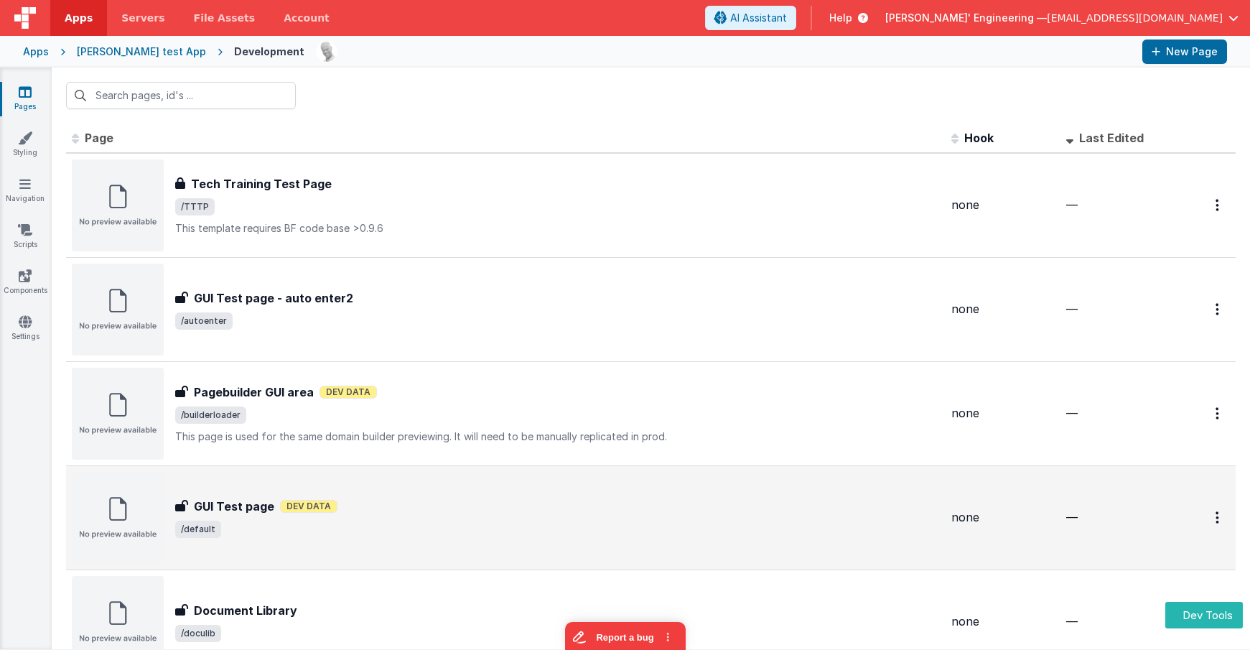
click at [327, 533] on span "/default" at bounding box center [557, 528] width 764 height 17
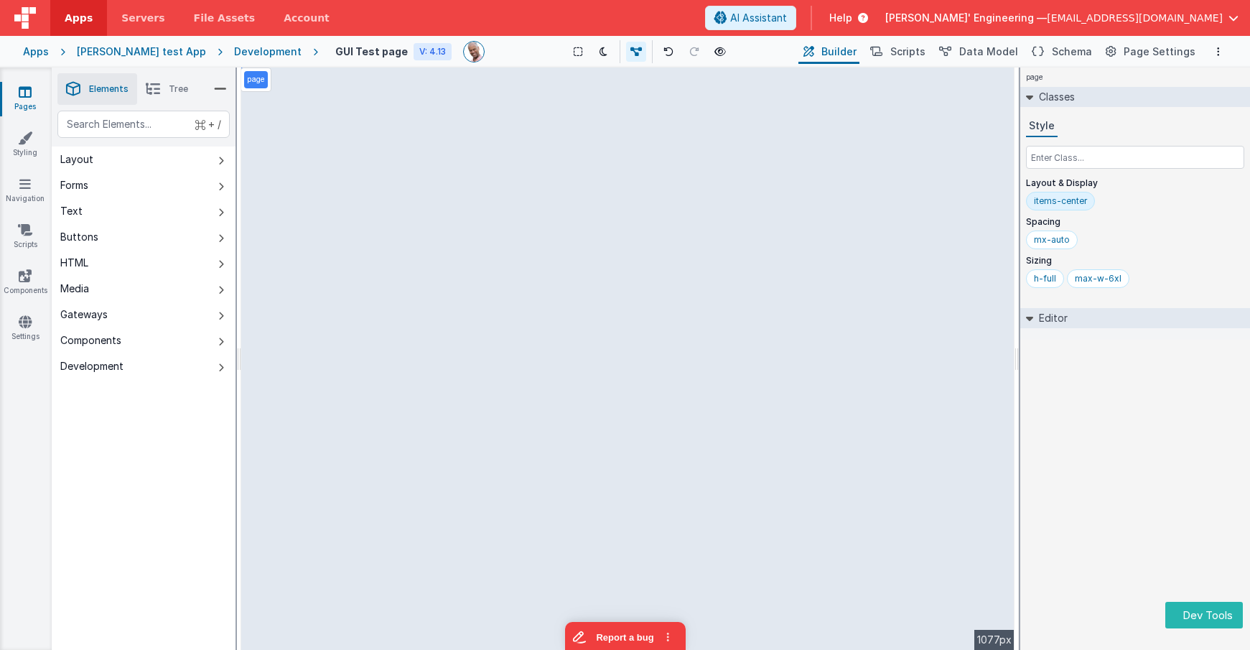
click at [172, 98] on li "Tree" at bounding box center [167, 89] width 60 height 32
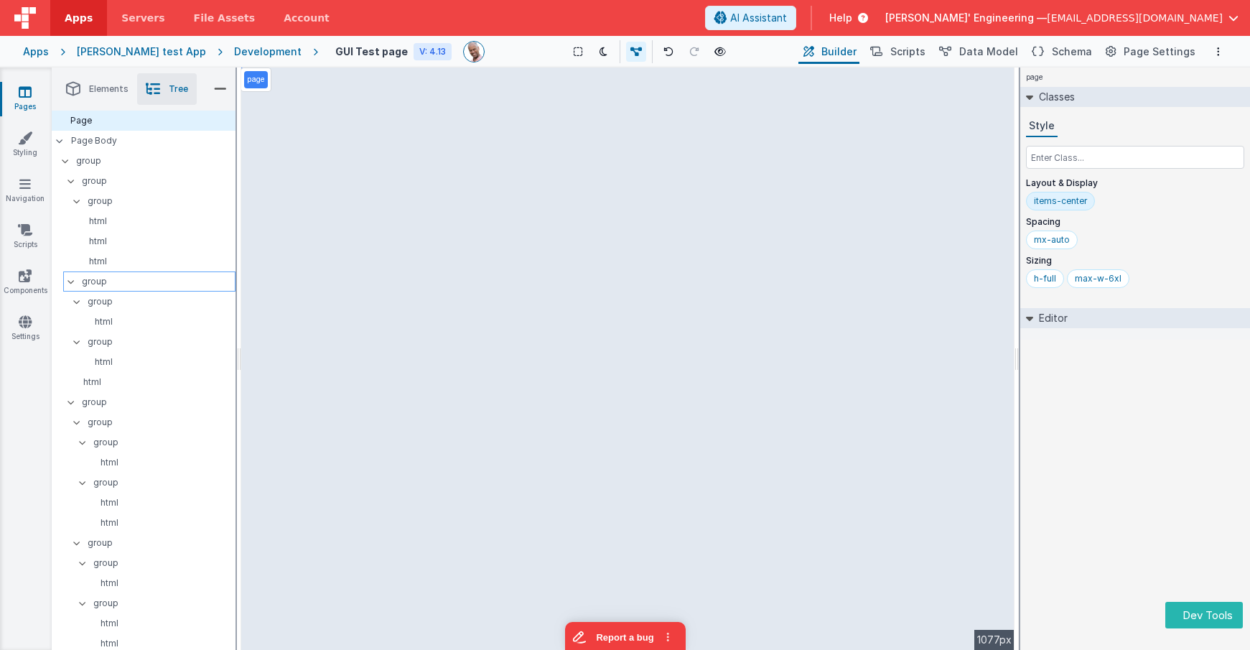
click at [106, 284] on p "group" at bounding box center [158, 281] width 153 height 16
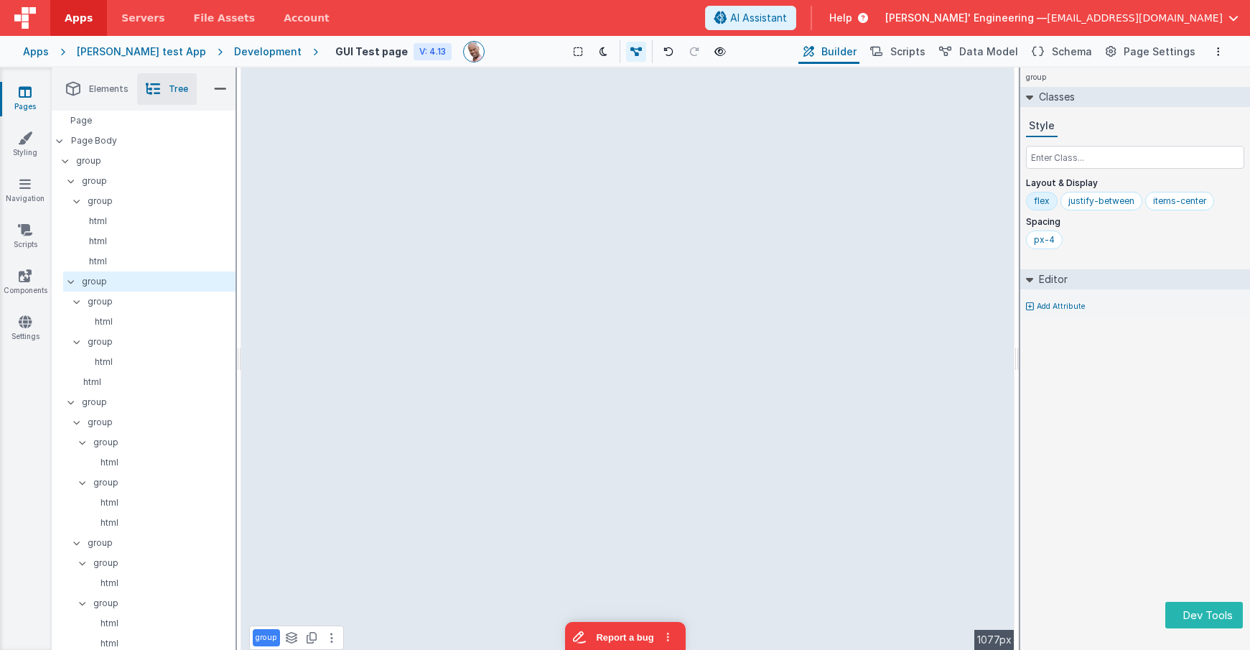
click at [527, 199] on div "group See Layers + L Duplicate + D --> 1077px" at bounding box center [627, 358] width 773 height 582
click at [353, 200] on div "group See Layers + L Duplicate + D --> 1077px" at bounding box center [627, 358] width 773 height 582
click at [111, 192] on div "group" at bounding box center [152, 201] width 167 height 20
drag, startPoint x: 106, startPoint y: 202, endPoint x: 197, endPoint y: 205, distance: 91.2
click at [106, 202] on p "group" at bounding box center [161, 201] width 147 height 16
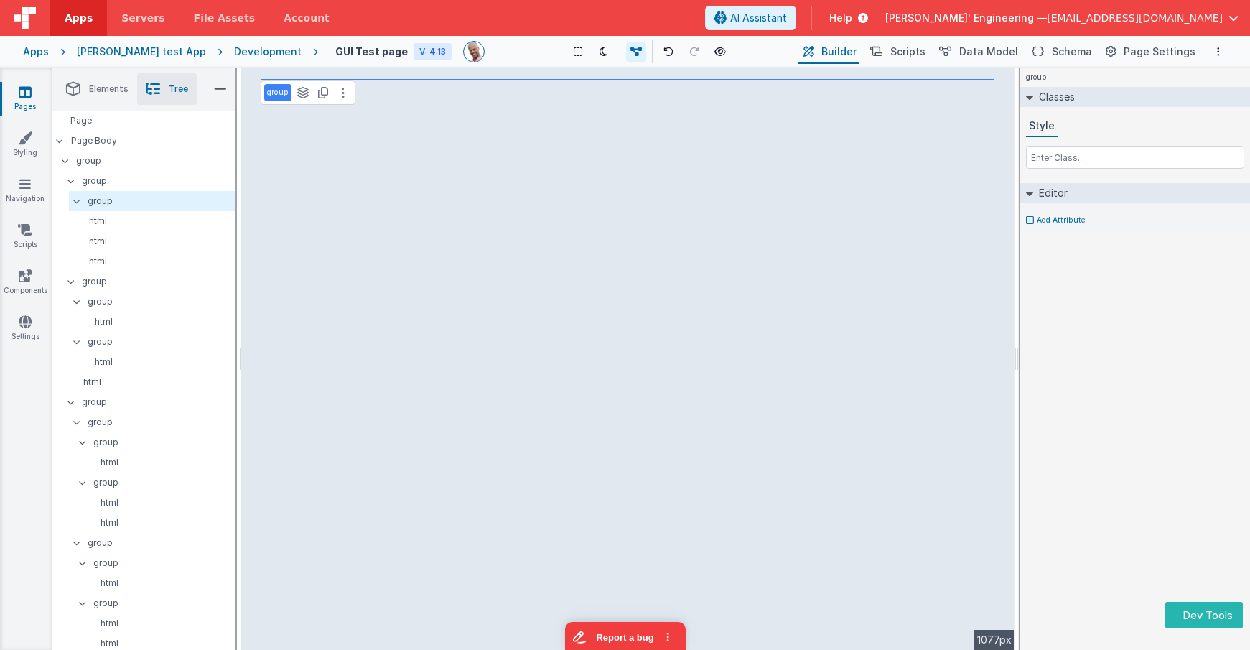
click at [561, 245] on div "group See Layers + L Duplicate + D --> 1077px" at bounding box center [627, 358] width 773 height 582
click at [343, 91] on icon at bounding box center [343, 92] width 3 height 11
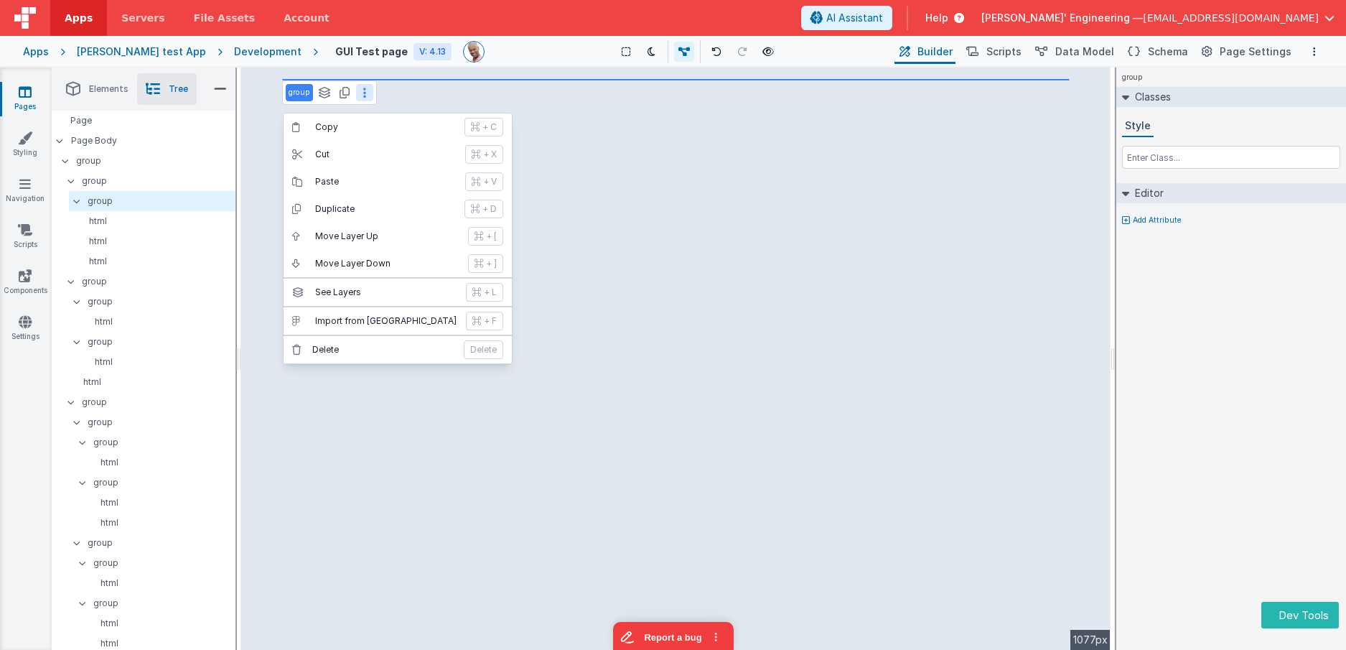
click at [624, 214] on div "group Copy + C Cut + X Paste + V Duplicate + D Move Layer Up + [ Move Layer Dow…" at bounding box center [675, 358] width 869 height 582
click at [501, 87] on div "group Copy + C Cut + X Paste + V Duplicate + D Move Layer Up + [ Move Layer Dow…" at bounding box center [675, 358] width 869 height 582
click at [613, 95] on div "group Copy + C Cut + X Paste + V Duplicate + D Move Layer Up + [ Move Layer Dow…" at bounding box center [675, 358] width 869 height 582
click at [544, 408] on div "group Copy + C Cut + X Paste + V Duplicate + D Move Layer Up + [ Move Layer Dow…" at bounding box center [675, 358] width 869 height 582
click at [685, 281] on div "group Copy + C Cut + X Paste + V Duplicate + D Move Layer Up + [ Move Layer Dow…" at bounding box center [675, 358] width 869 height 582
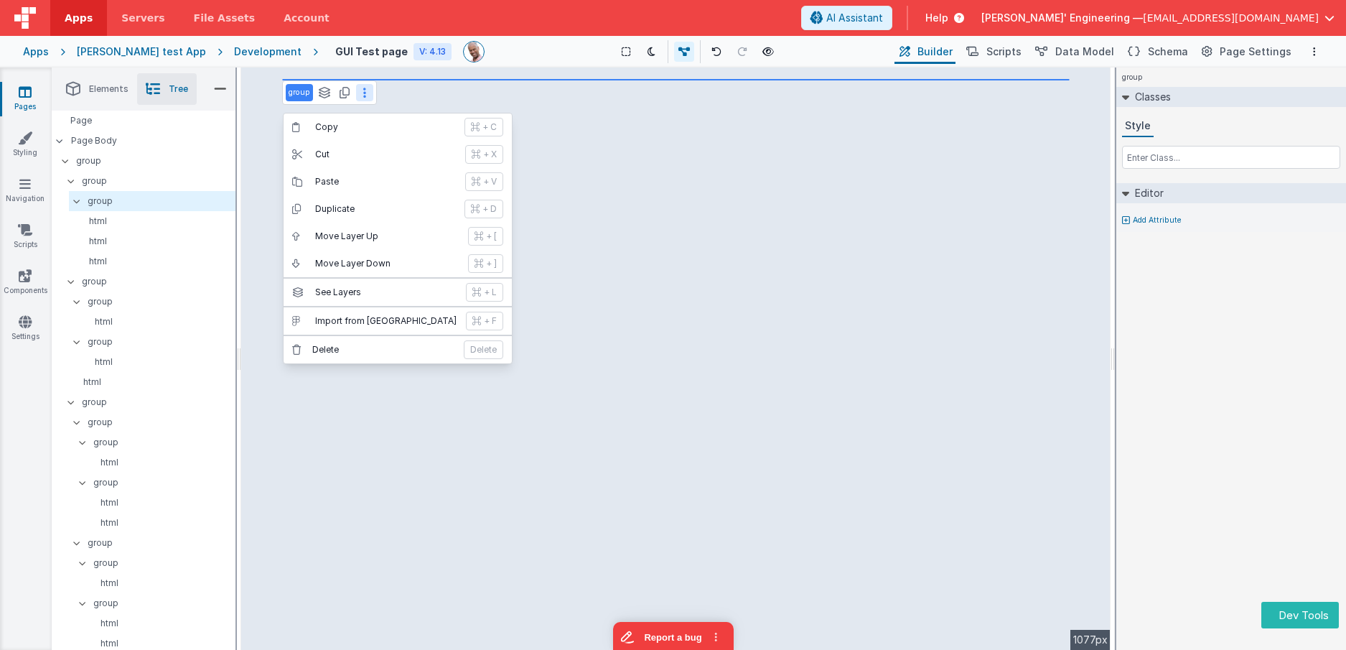
click at [256, 50] on div "Development" at bounding box center [267, 51] width 67 height 14
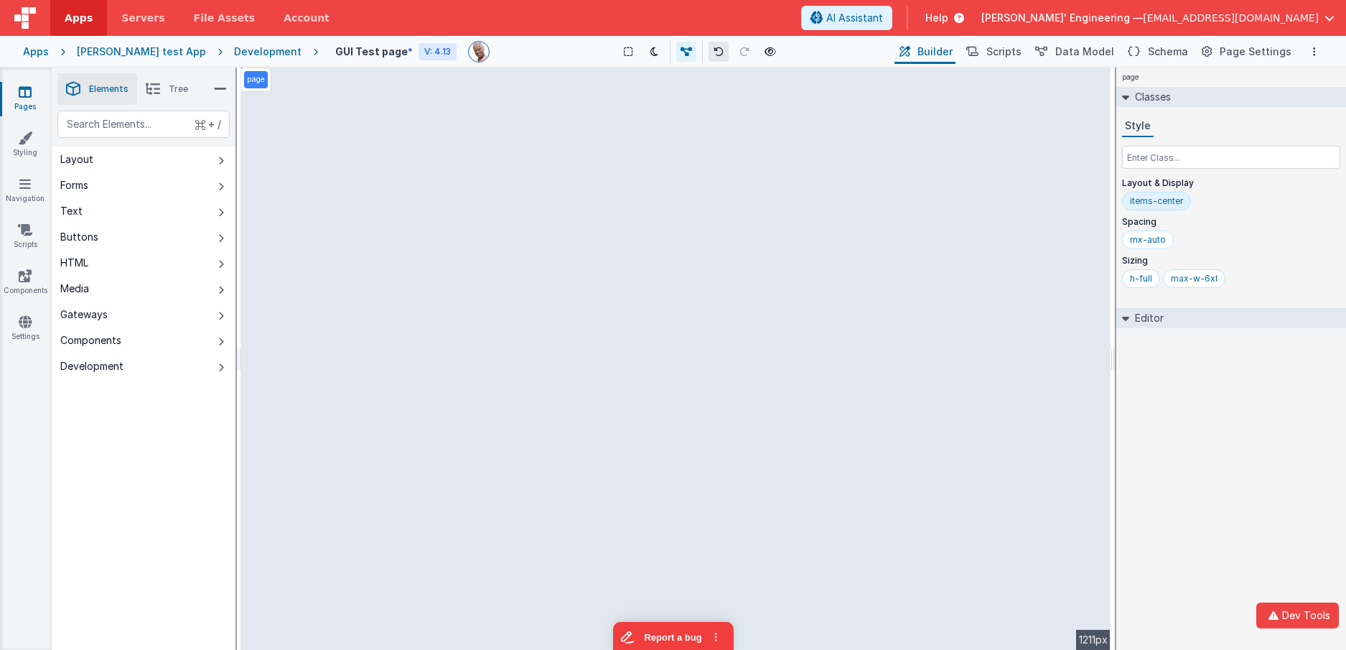
click at [713, 49] on icon at bounding box center [718, 52] width 10 height 10
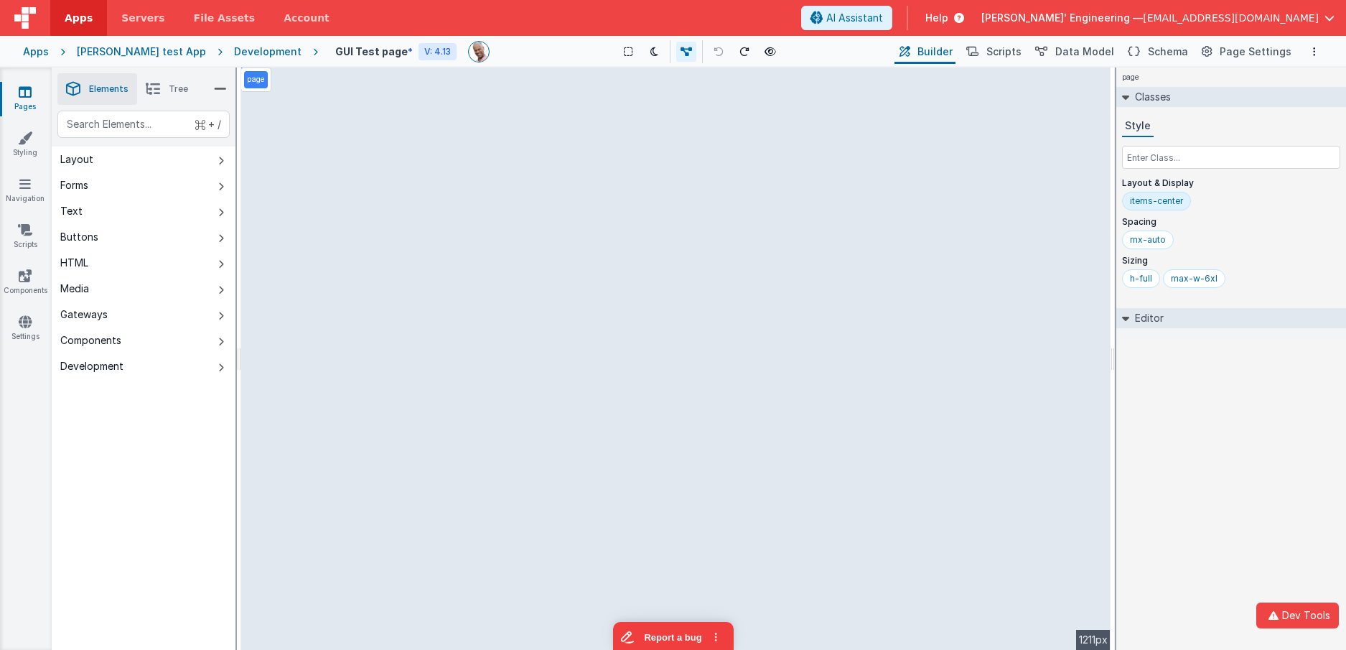
click at [713, 49] on icon at bounding box center [718, 52] width 10 height 10
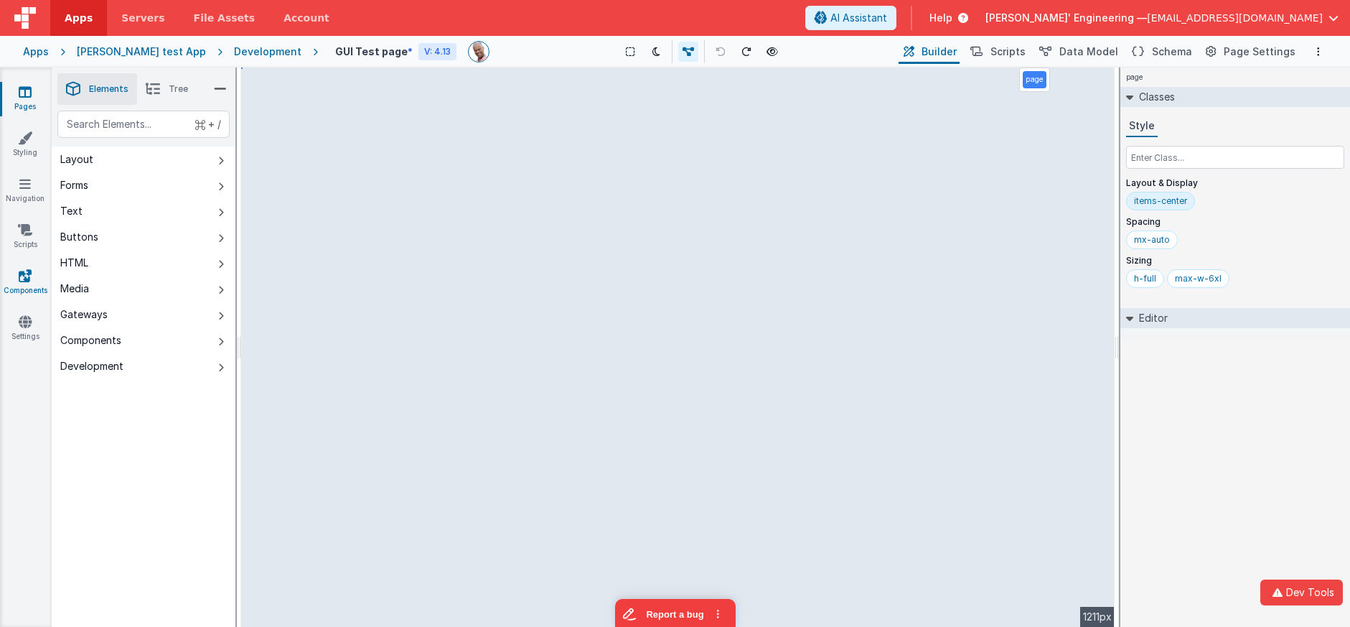
click at [28, 278] on icon at bounding box center [25, 275] width 13 height 14
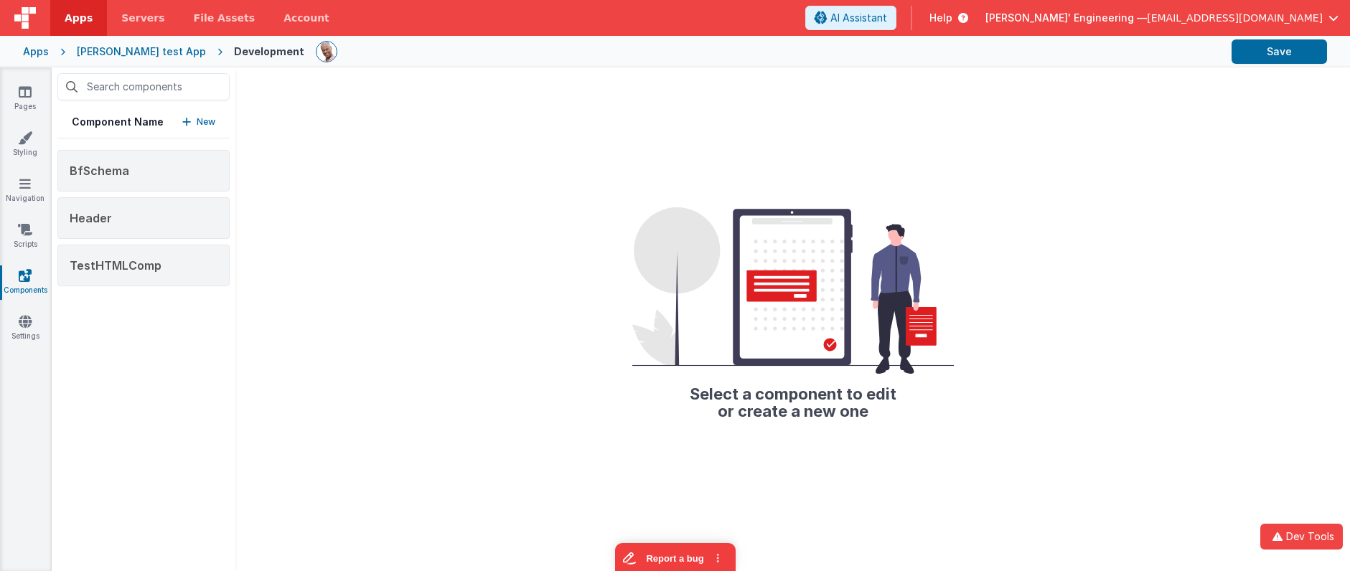
click at [558, 190] on div "Select a component to edit or create a new one" at bounding box center [792, 319] width 1115 height 504
click at [602, 298] on div "Select a component to edit or create a new one" at bounding box center [792, 319] width 1115 height 504
click at [21, 85] on icon at bounding box center [25, 92] width 13 height 14
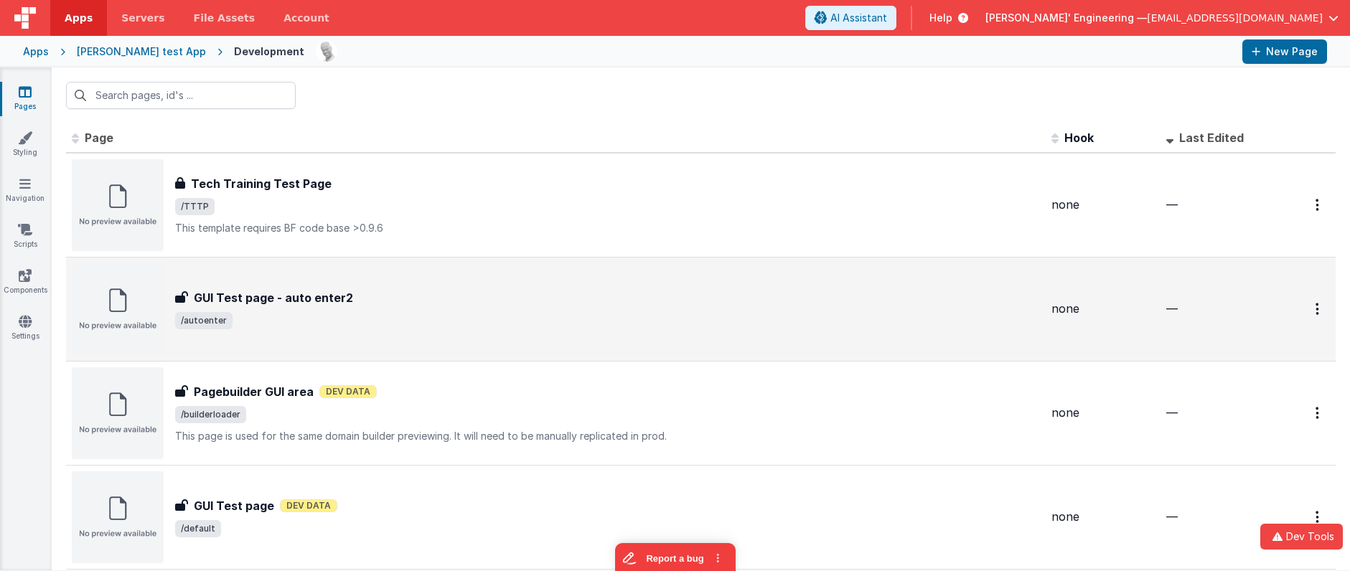
click at [358, 306] on div "GUI Test page - auto enter2 GUI Test page - auto enter2 /autoenter" at bounding box center [607, 309] width 865 height 40
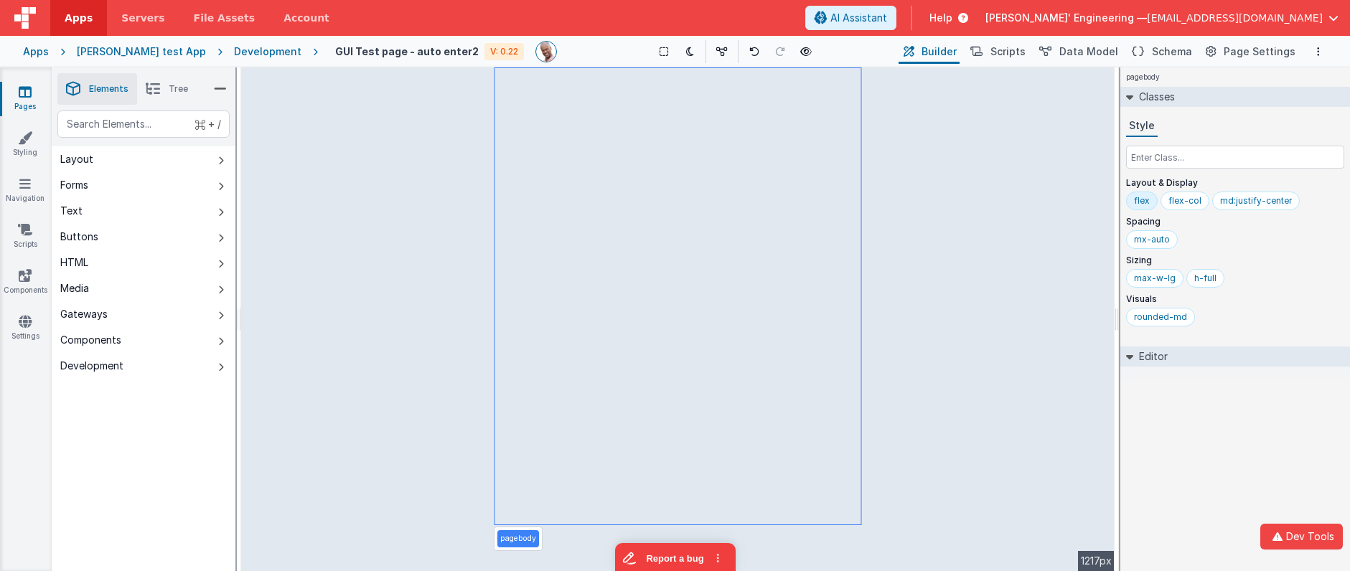
drag, startPoint x: 177, startPoint y: 338, endPoint x: 197, endPoint y: 337, distance: 20.1
click at [177, 338] on button "Components" at bounding box center [144, 340] width 184 height 26
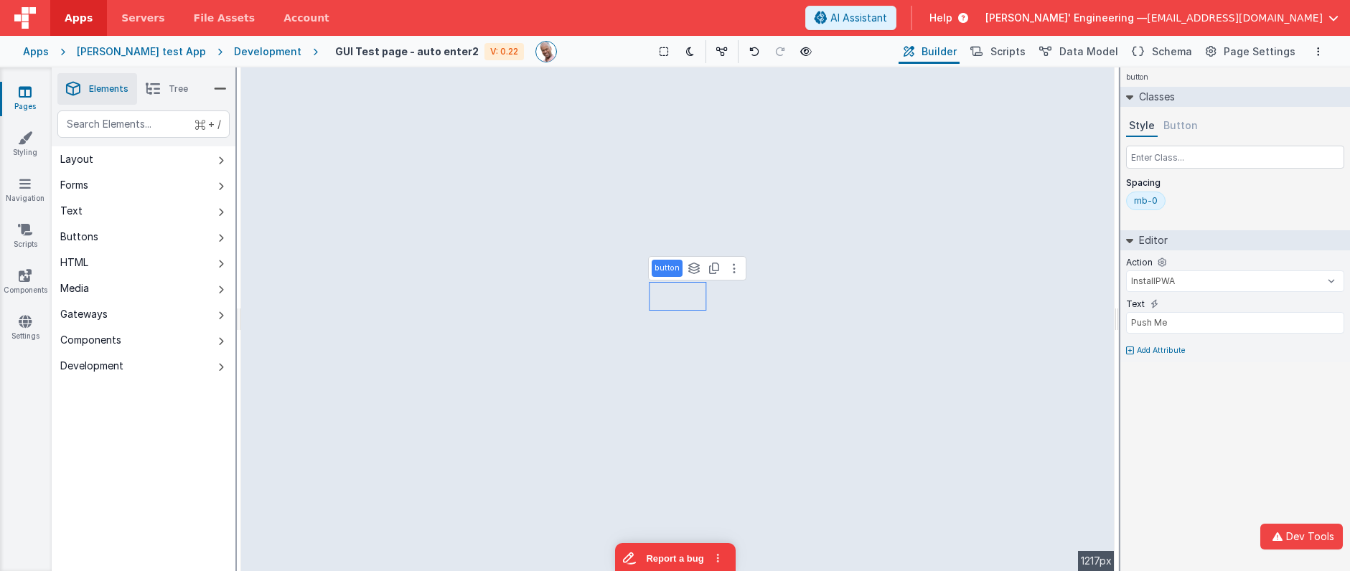
type input "div"
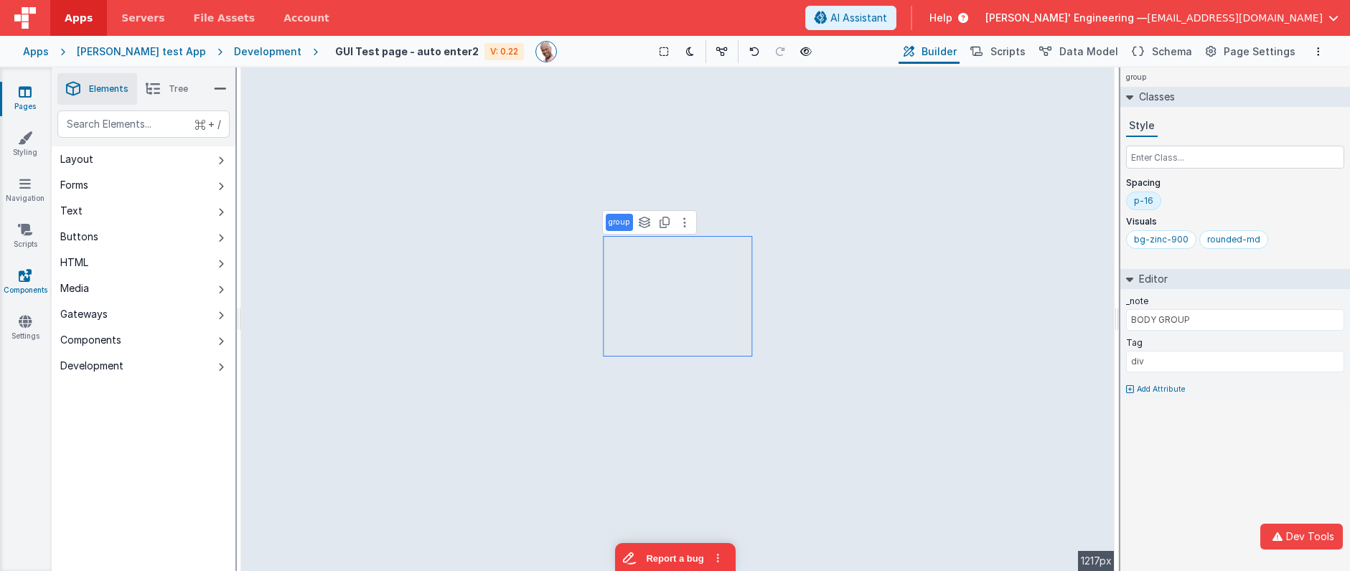
click at [19, 283] on link "Components" at bounding box center [25, 282] width 52 height 29
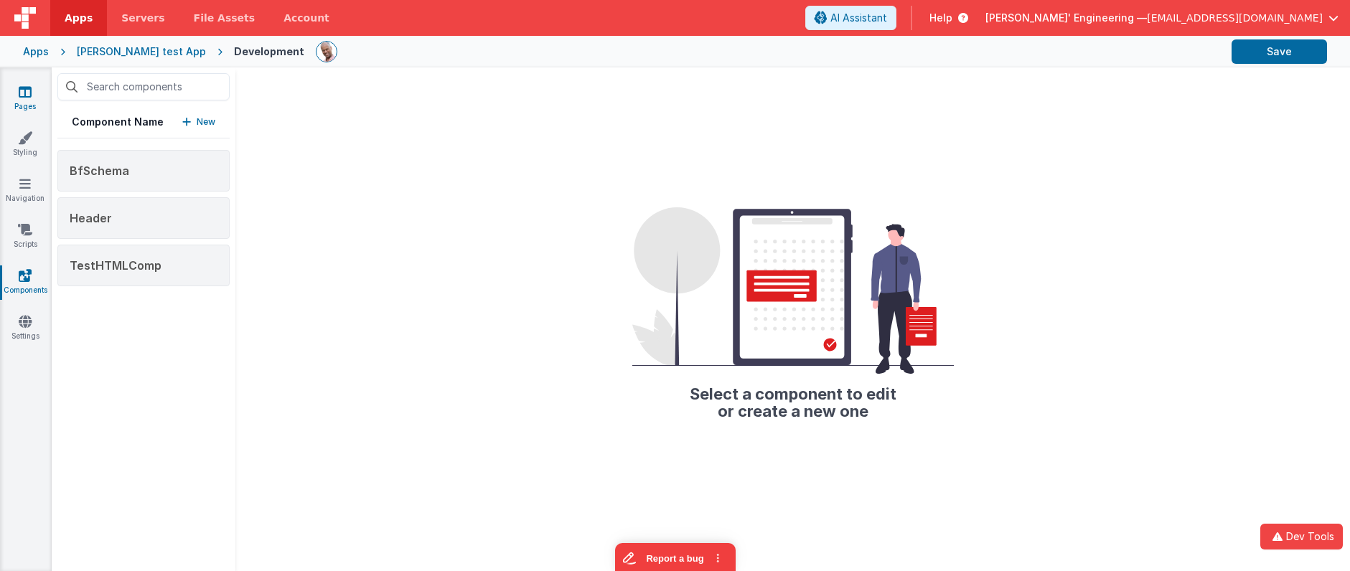
click at [24, 90] on icon at bounding box center [25, 92] width 13 height 14
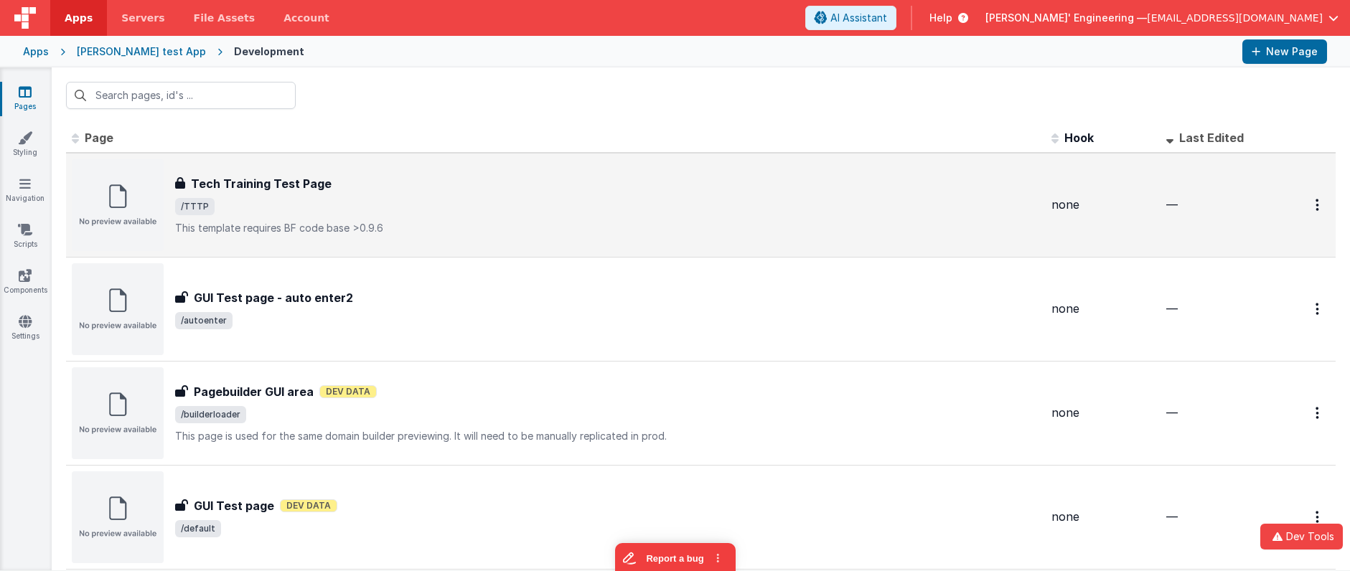
click at [380, 183] on div "Tech Training Test Page" at bounding box center [607, 183] width 865 height 17
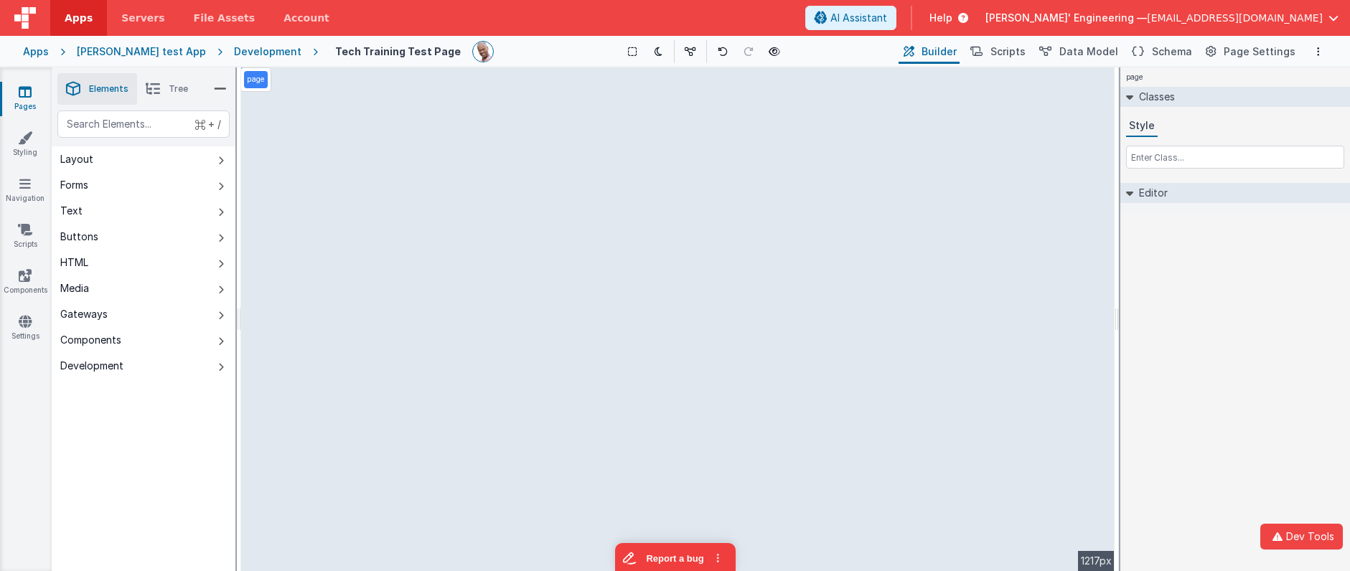
click at [171, 512] on div "+ / Layout Forms Text Buttons HTML Media Gateways Components Development Page P…" at bounding box center [144, 375] width 184 height 528
